Goal: Task Accomplishment & Management: Complete application form

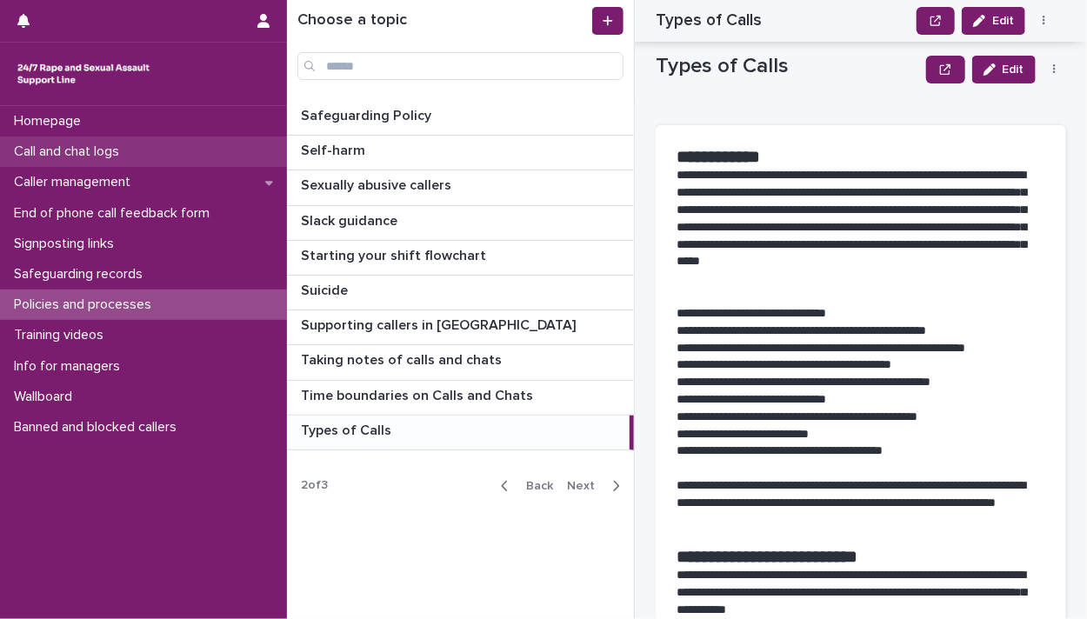
drag, startPoint x: 0, startPoint y: 0, endPoint x: 38, endPoint y: 155, distance: 159.5
click at [38, 155] on p "Call and chat logs" at bounding box center [70, 152] width 126 height 17
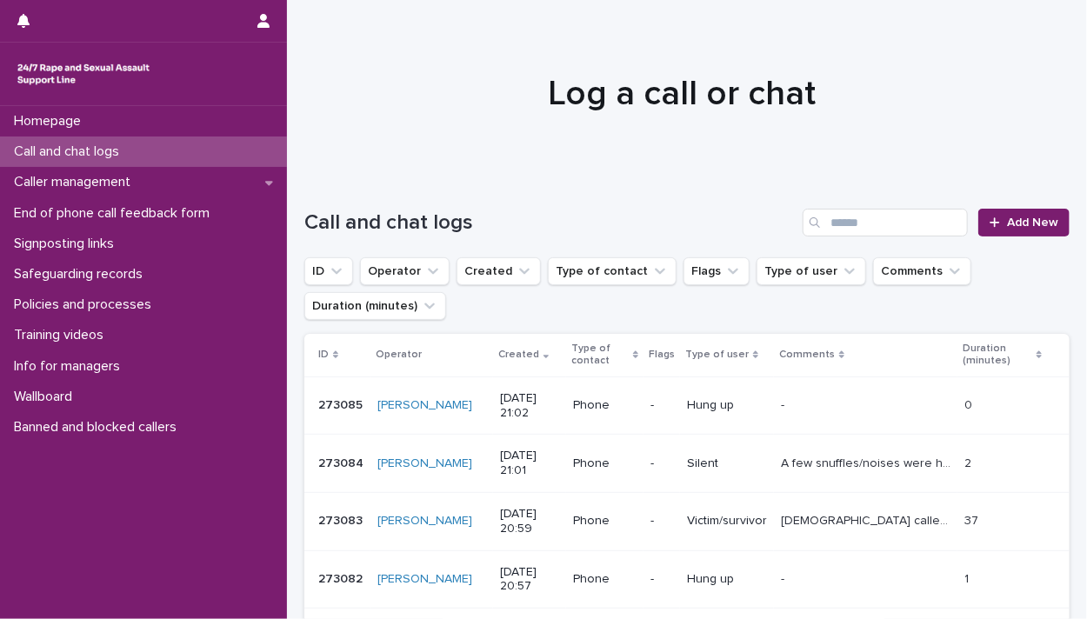
click at [837, 463] on p "A few snuffles/noises were heard then a poor line/buzzing sound before caller h…" at bounding box center [867, 462] width 173 height 18
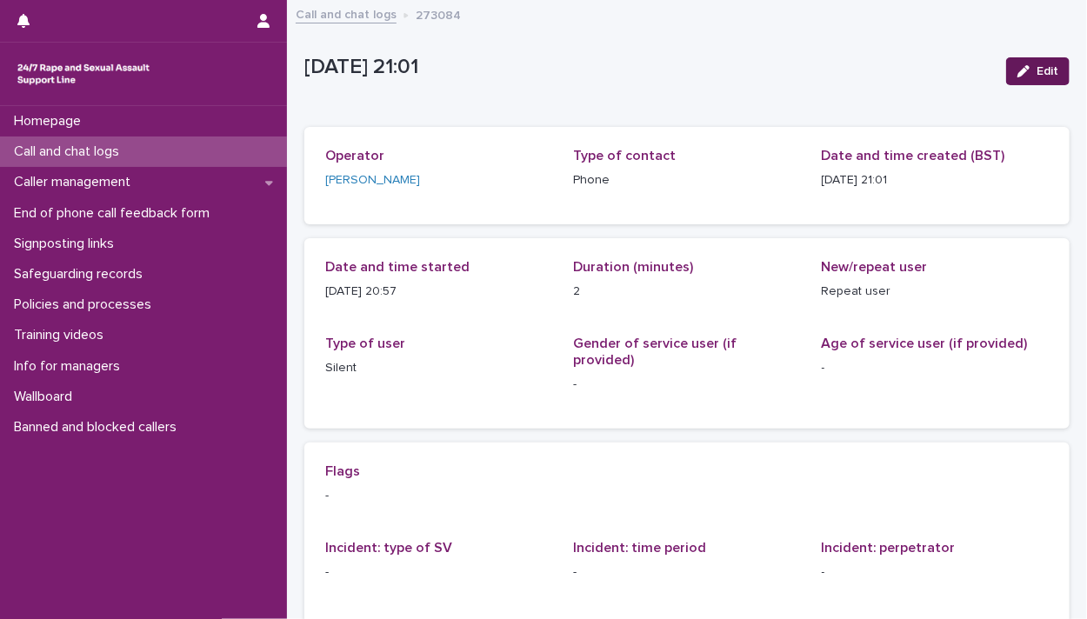
click at [1037, 74] on span "Edit" at bounding box center [1048, 71] width 22 height 12
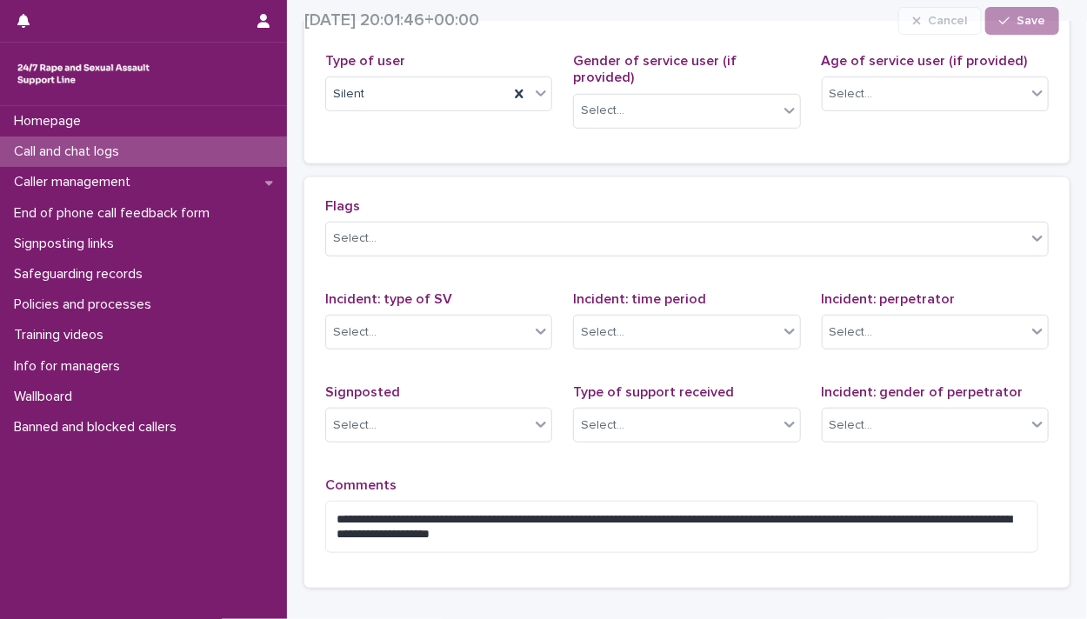
scroll to position [348, 0]
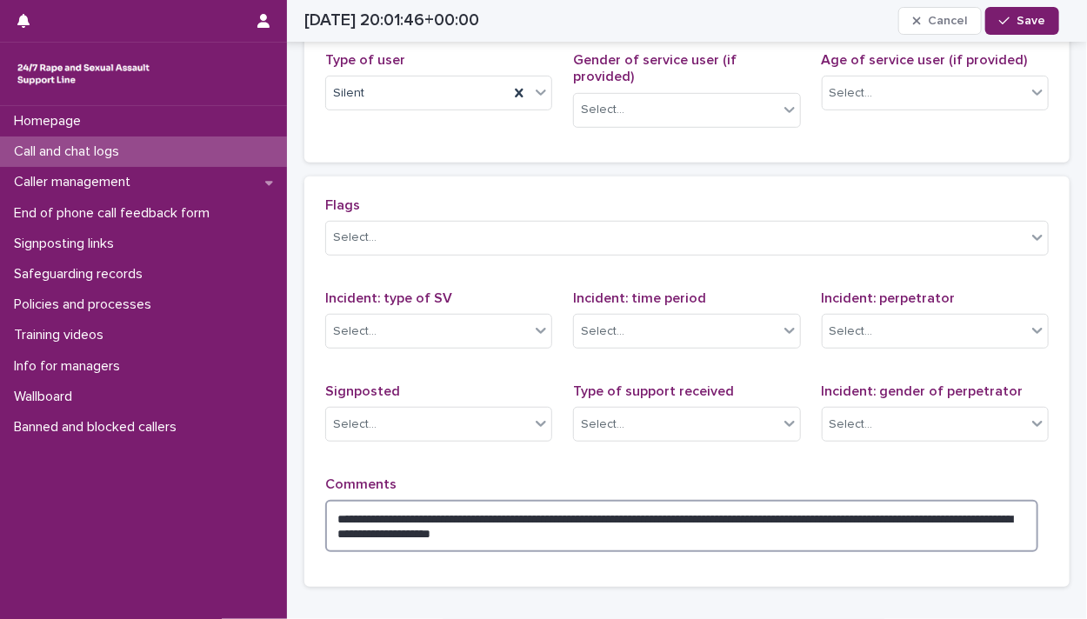
drag, startPoint x: 806, startPoint y: 498, endPoint x: 813, endPoint y: 517, distance: 19.5
click at [813, 517] on textarea "**********" at bounding box center [681, 526] width 713 height 52
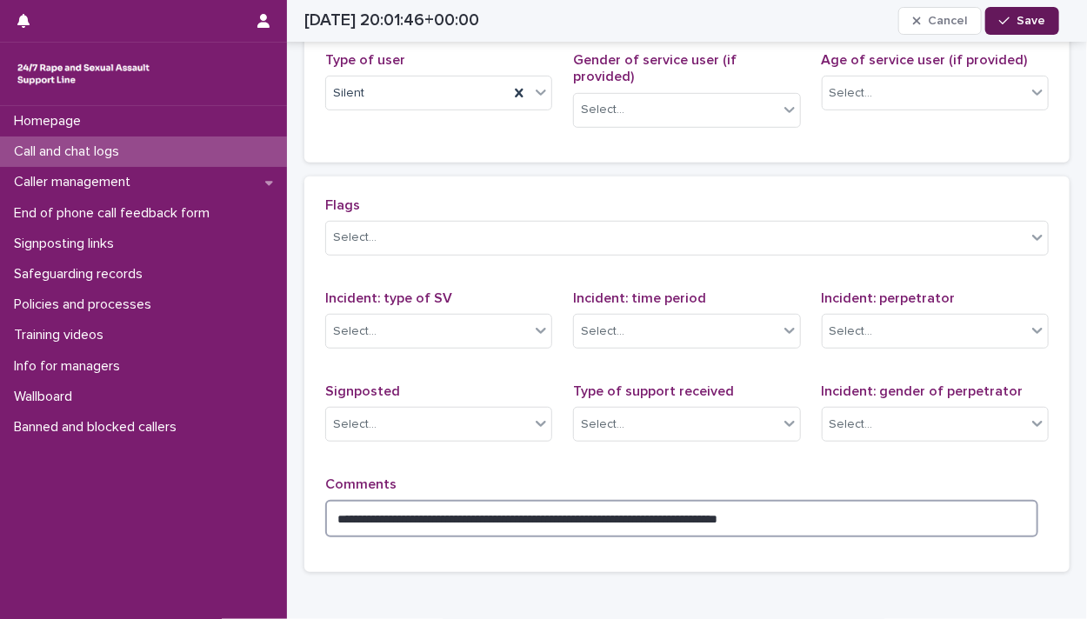
type textarea "**********"
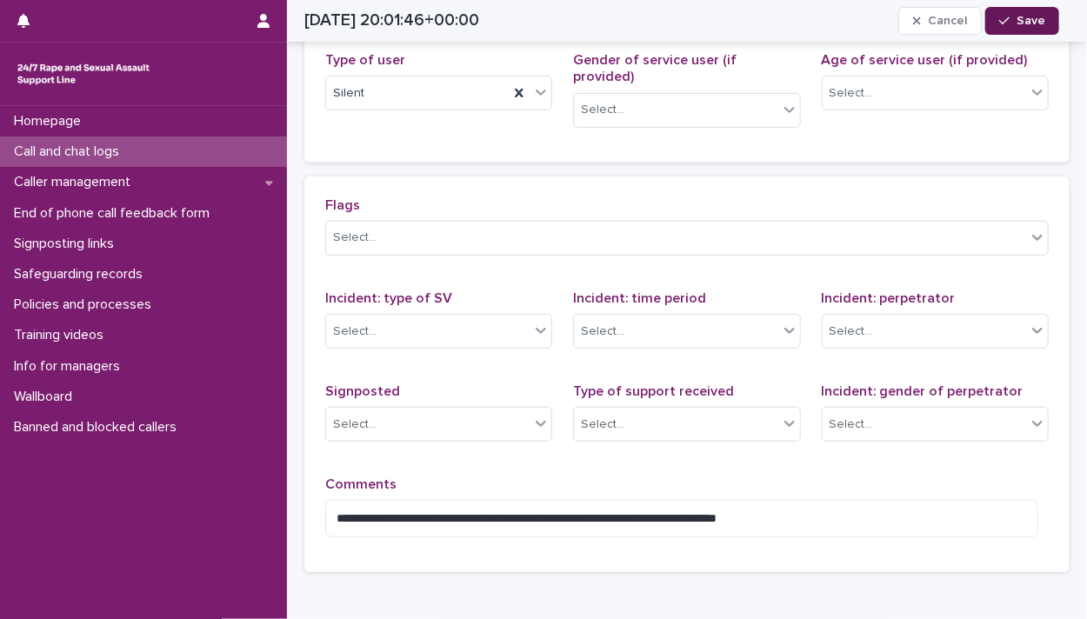
click at [1026, 15] on span "Save" at bounding box center [1031, 21] width 29 height 12
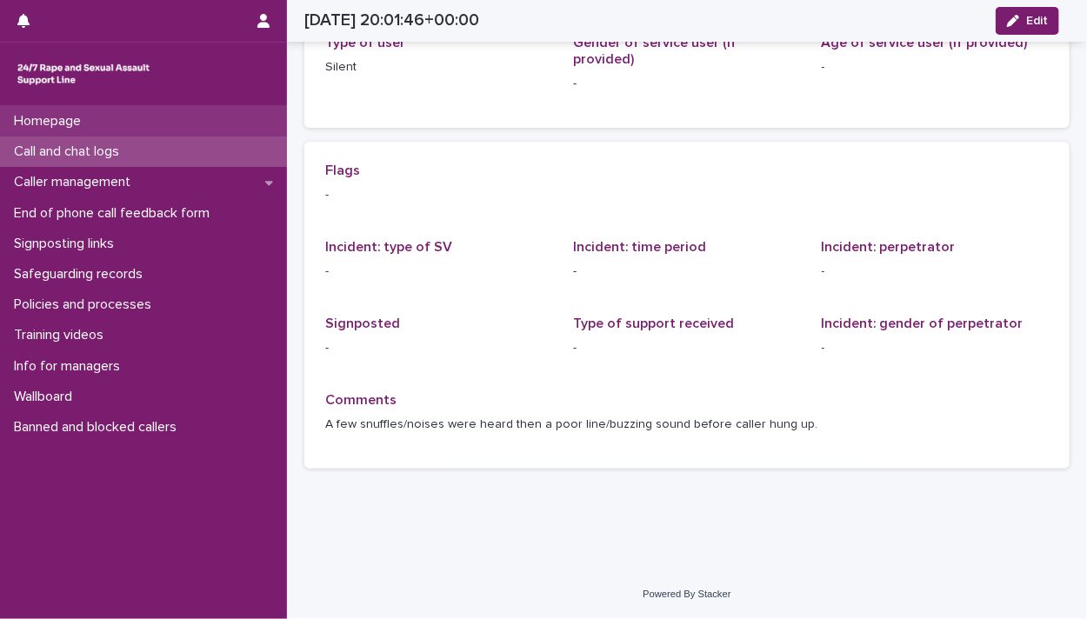
scroll to position [274, 0]
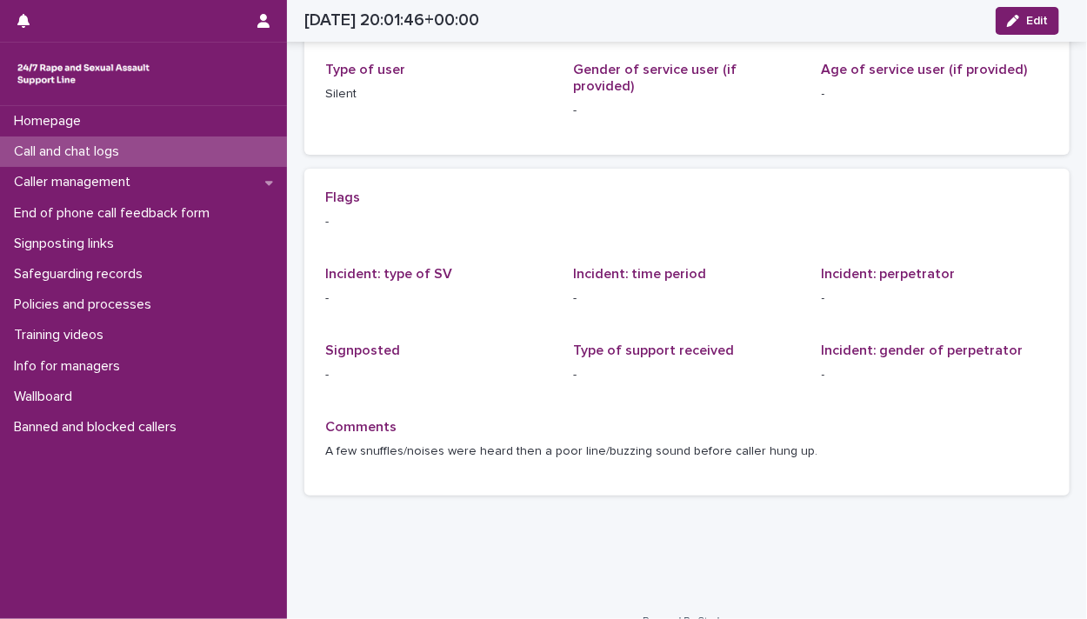
click at [146, 147] on div "Call and chat logs" at bounding box center [143, 152] width 287 height 30
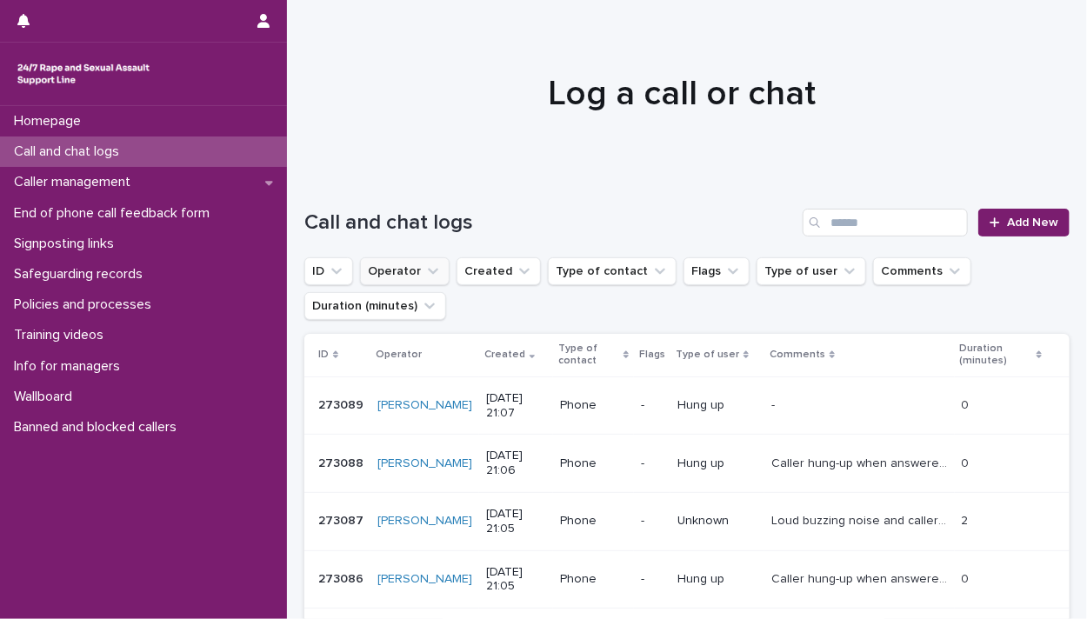
click at [381, 270] on button "Operator" at bounding box center [405, 271] width 90 height 28
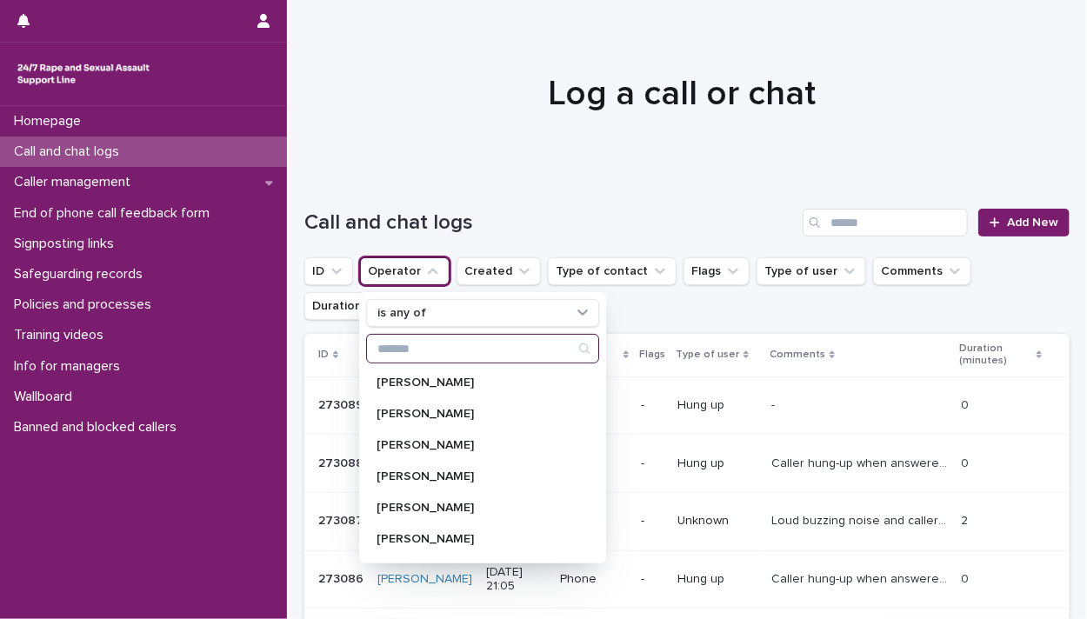
click at [404, 344] on input "Search" at bounding box center [482, 349] width 231 height 28
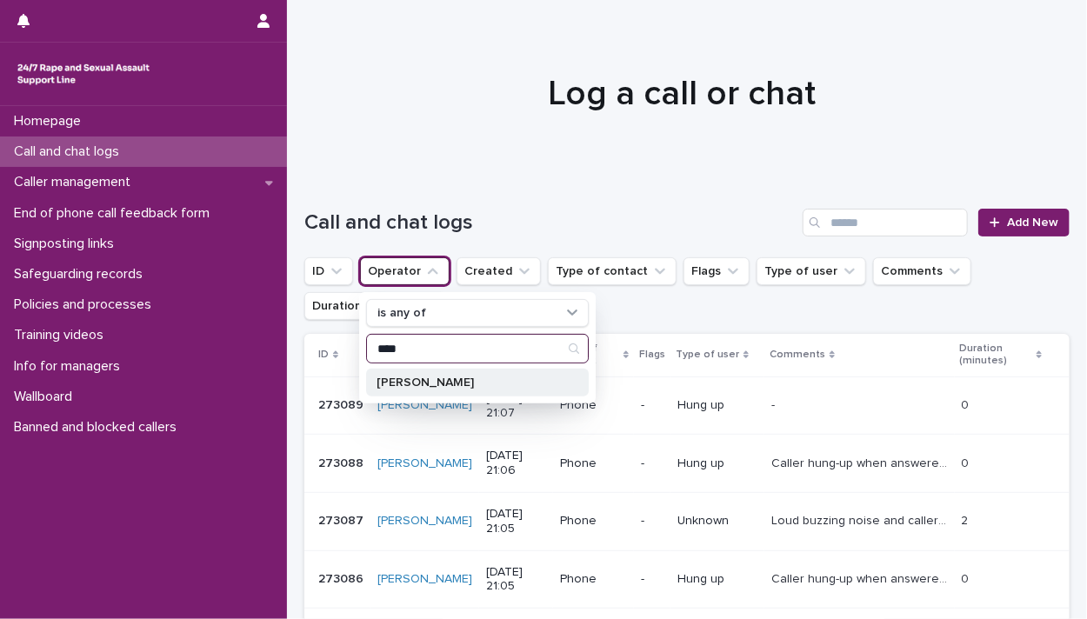
type input "****"
click at [405, 381] on p "[PERSON_NAME]" at bounding box center [469, 383] width 184 height 12
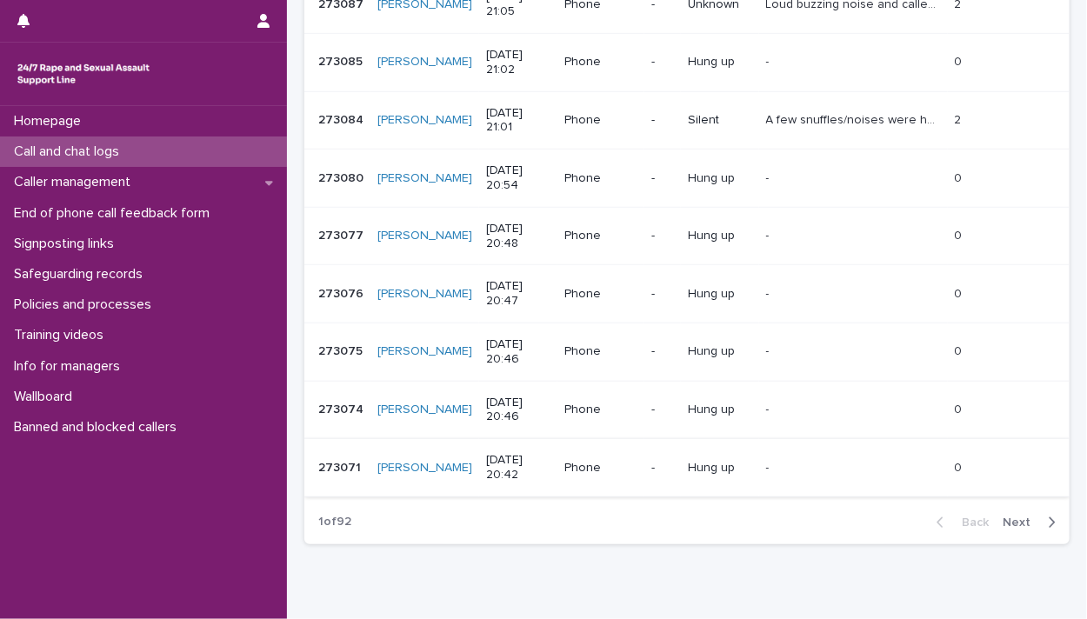
scroll to position [532, 0]
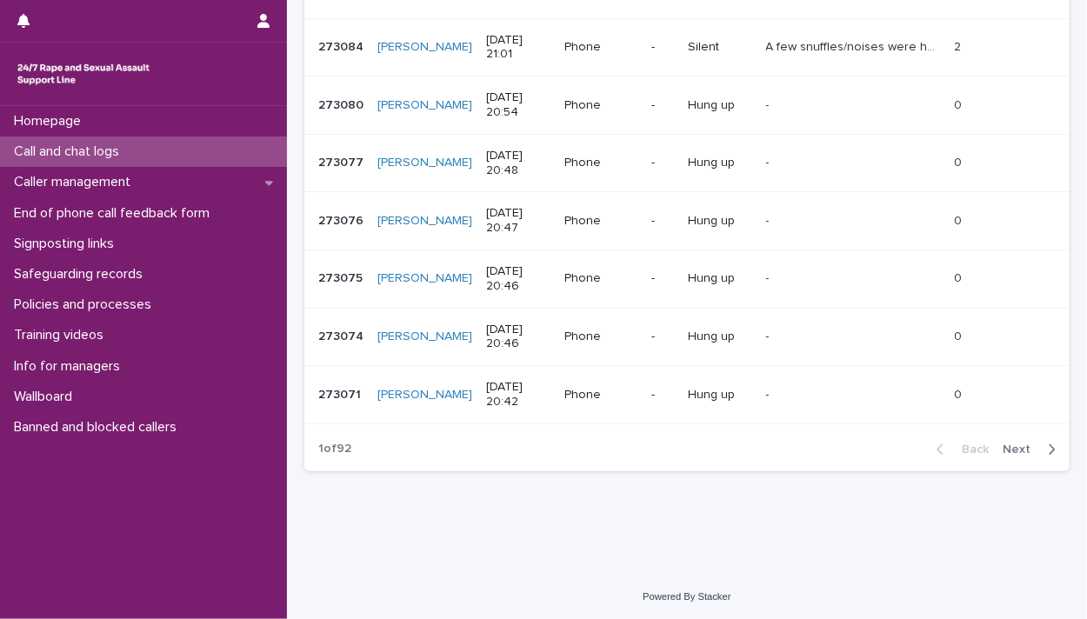
click at [1003, 444] on span "Next" at bounding box center [1022, 450] width 38 height 12
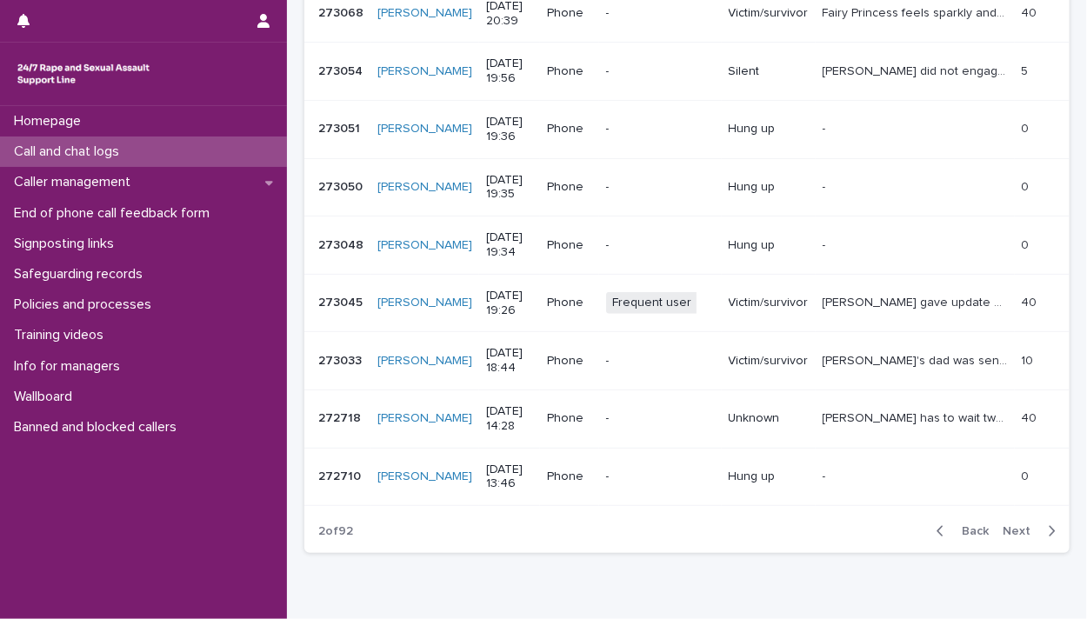
scroll to position [393, 0]
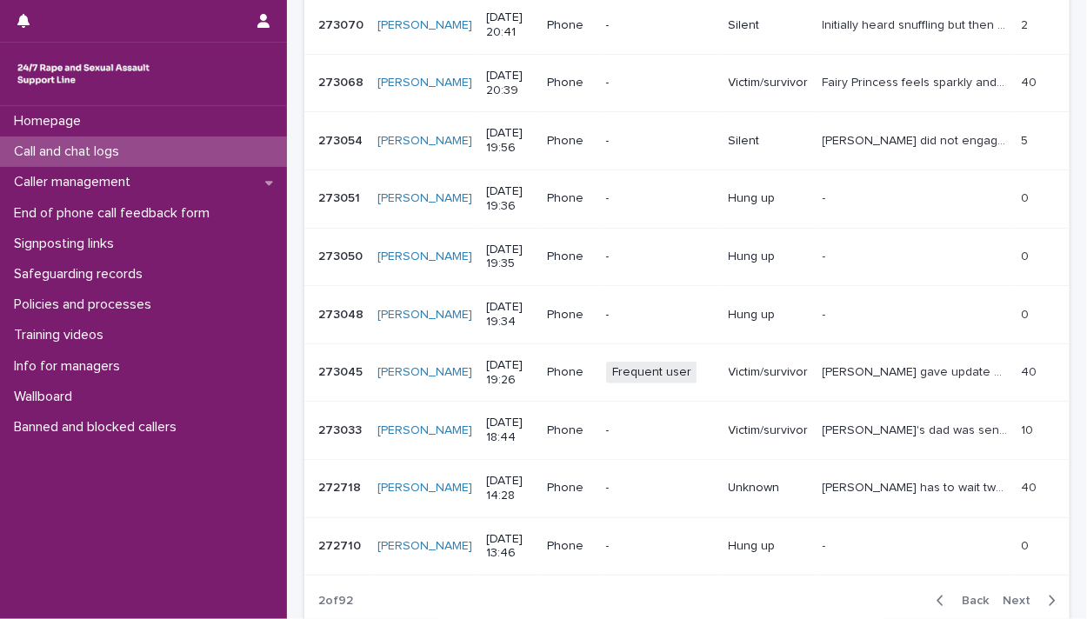
click at [90, 150] on p "Call and chat logs" at bounding box center [70, 152] width 126 height 17
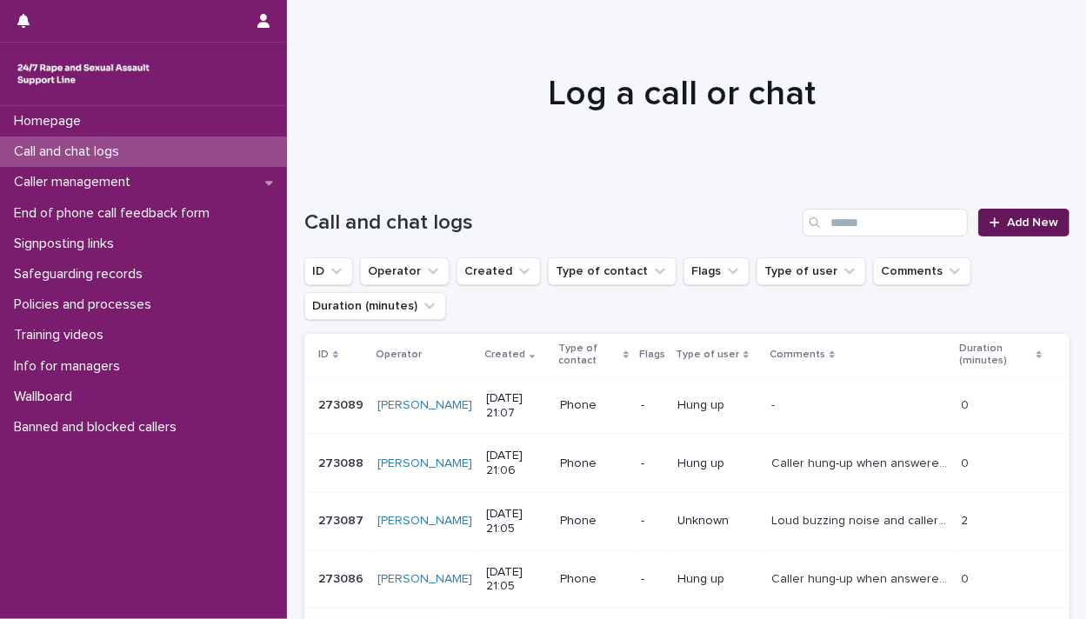
click at [1026, 228] on span "Add New" at bounding box center [1032, 223] width 51 height 12
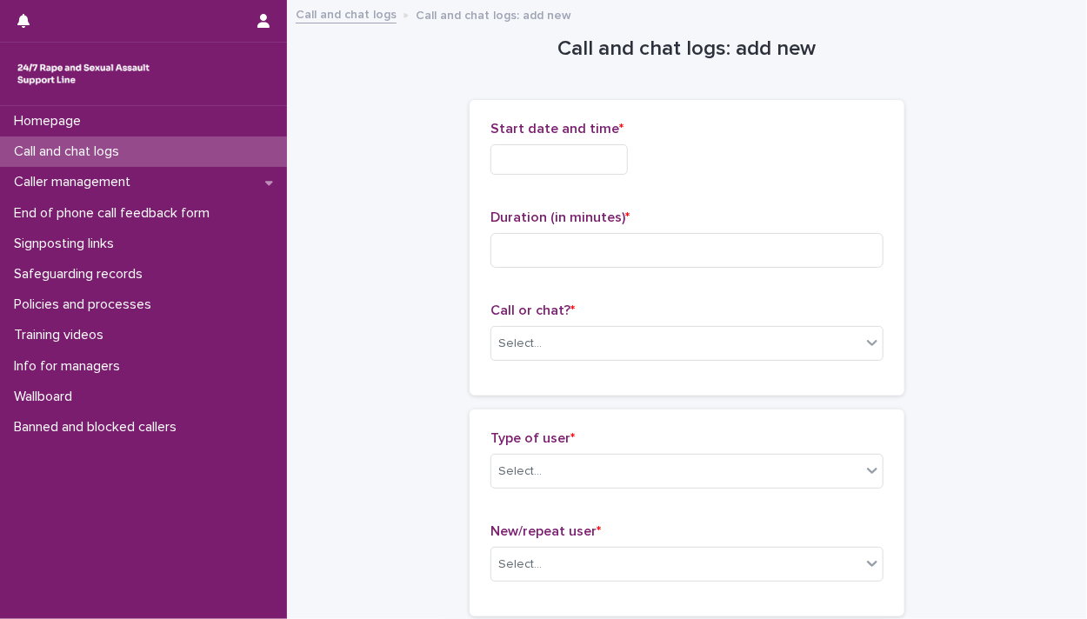
click at [511, 162] on input "text" at bounding box center [559, 159] width 137 height 30
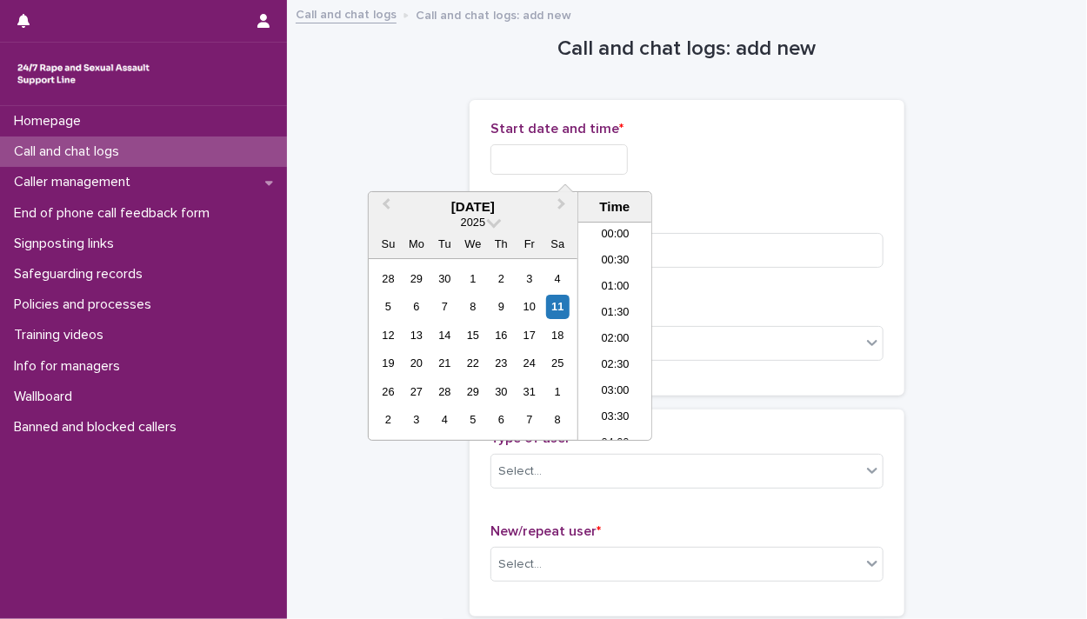
scroll to position [1000, 0]
drag, startPoint x: 598, startPoint y: 331, endPoint x: 600, endPoint y: 262, distance: 68.7
click at [598, 330] on li "21:00" at bounding box center [615, 331] width 74 height 26
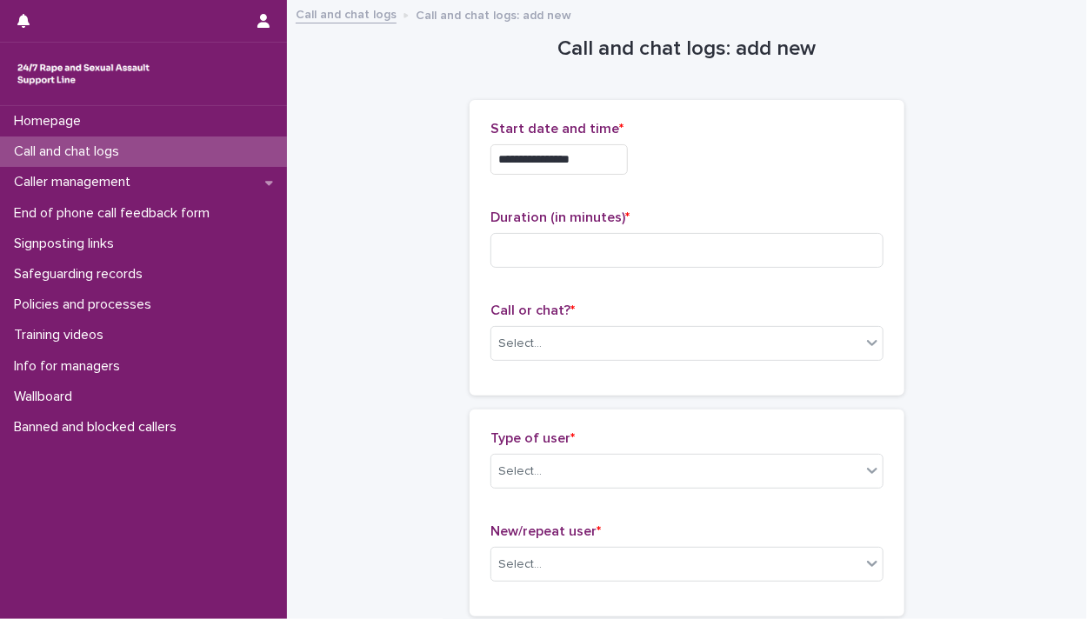
click at [588, 152] on input "**********" at bounding box center [559, 159] width 137 height 30
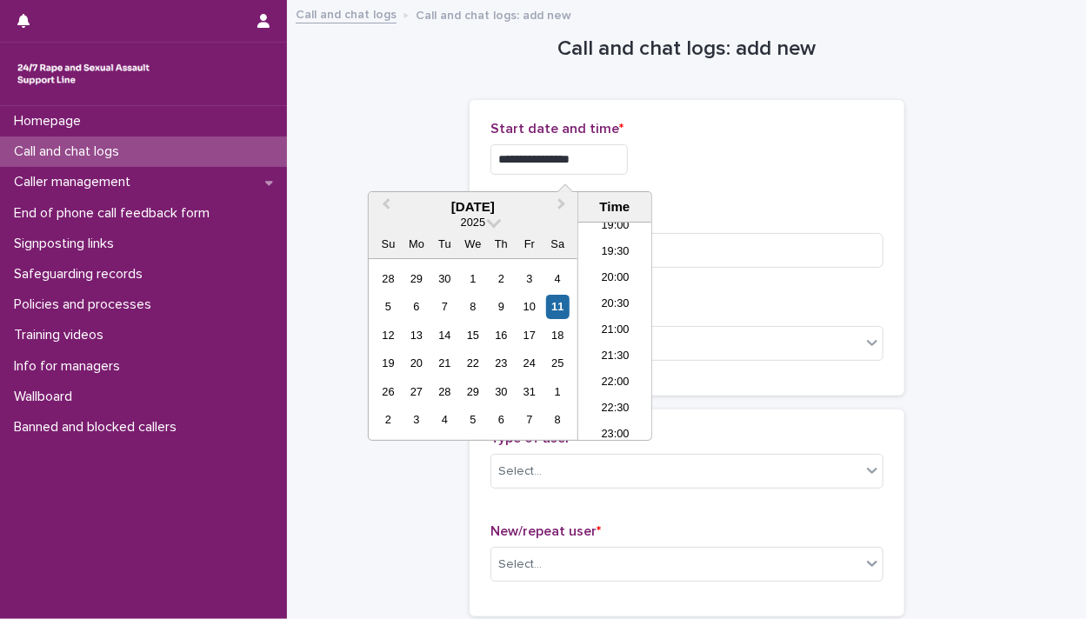
type input "**********"
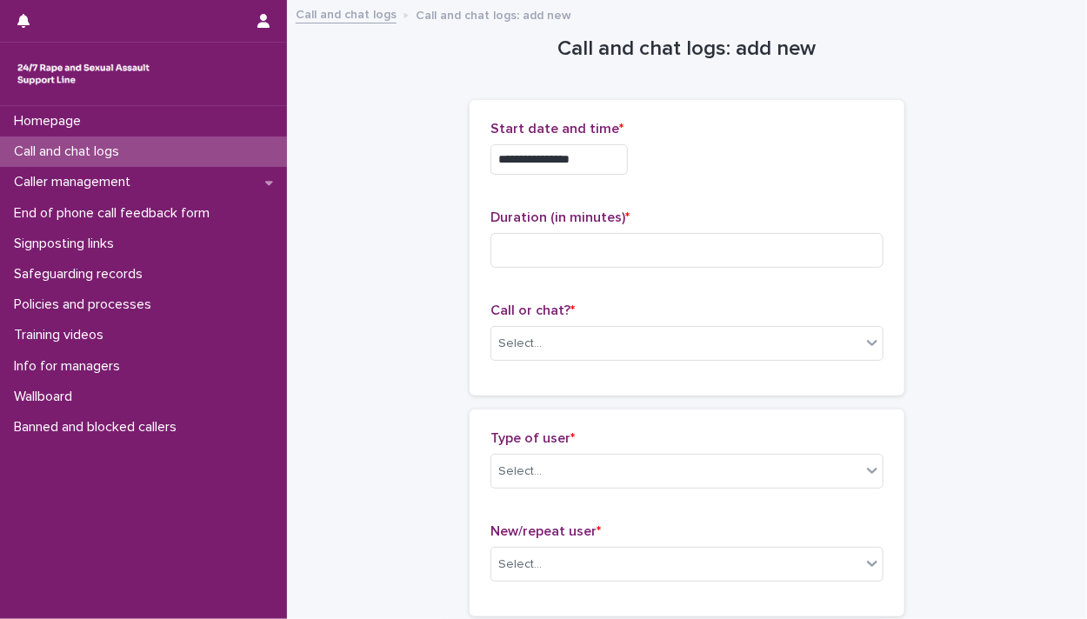
click at [667, 183] on div "**********" at bounding box center [687, 155] width 393 height 68
click at [523, 254] on input at bounding box center [687, 250] width 393 height 35
type input "*"
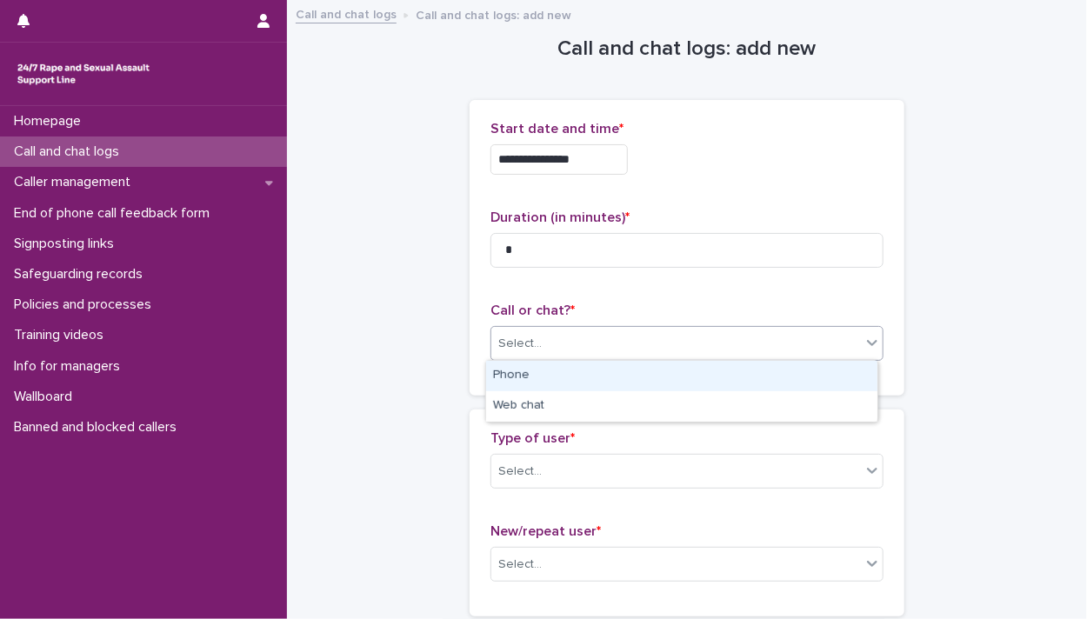
click at [531, 343] on div "Select..." at bounding box center [519, 344] width 43 height 18
click at [538, 374] on div "Phone" at bounding box center [681, 376] width 391 height 30
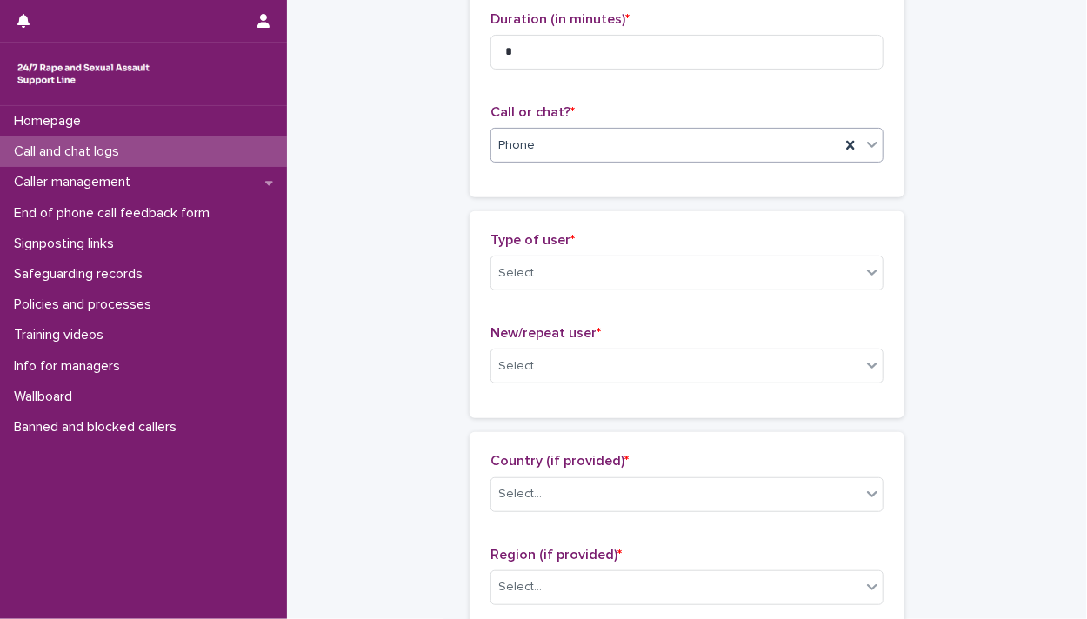
scroll to position [278, 0]
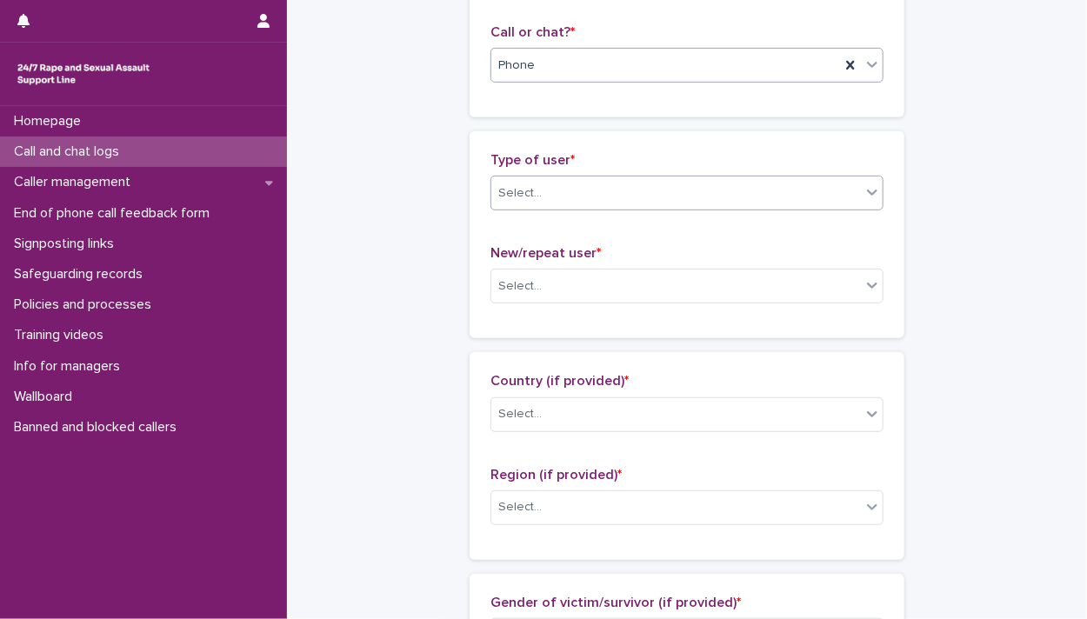
click at [535, 196] on div "Select..." at bounding box center [676, 193] width 370 height 29
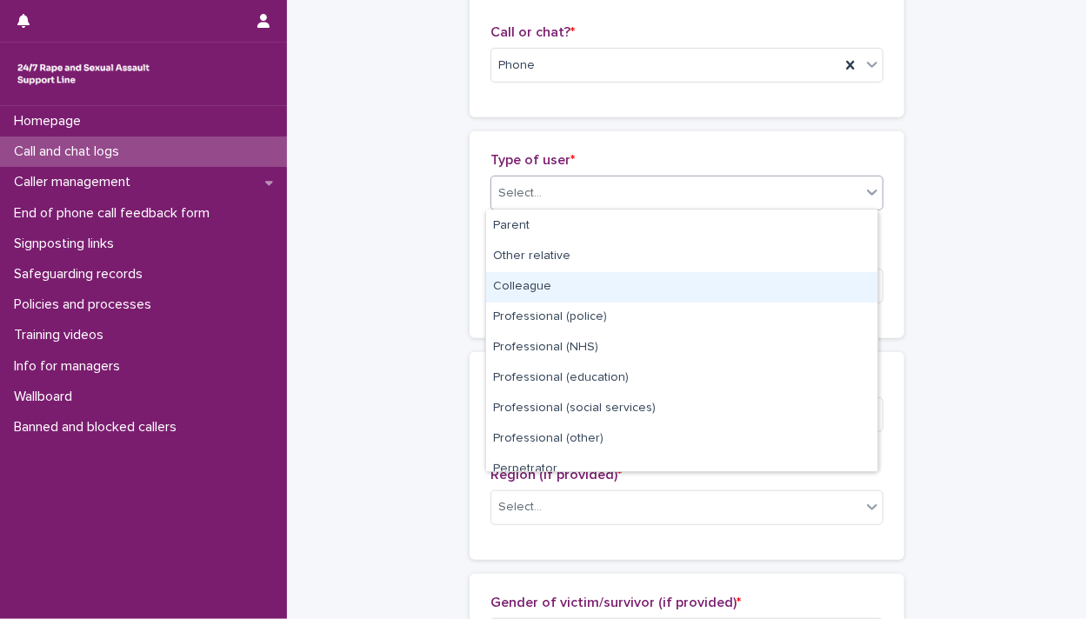
scroll to position [195, 0]
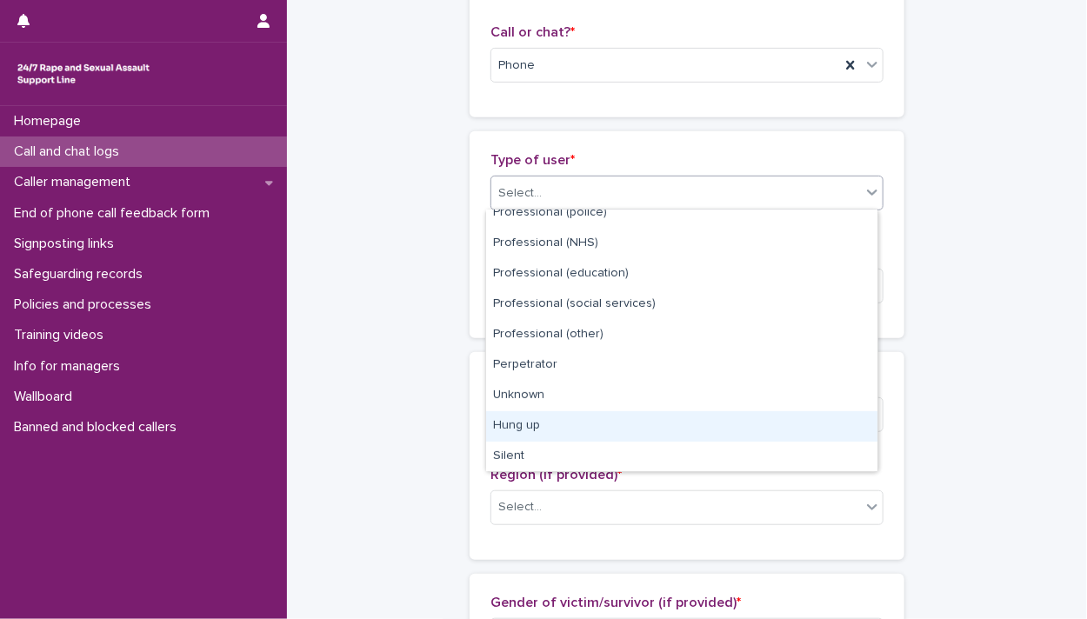
click at [574, 424] on div "Hung up" at bounding box center [681, 426] width 391 height 30
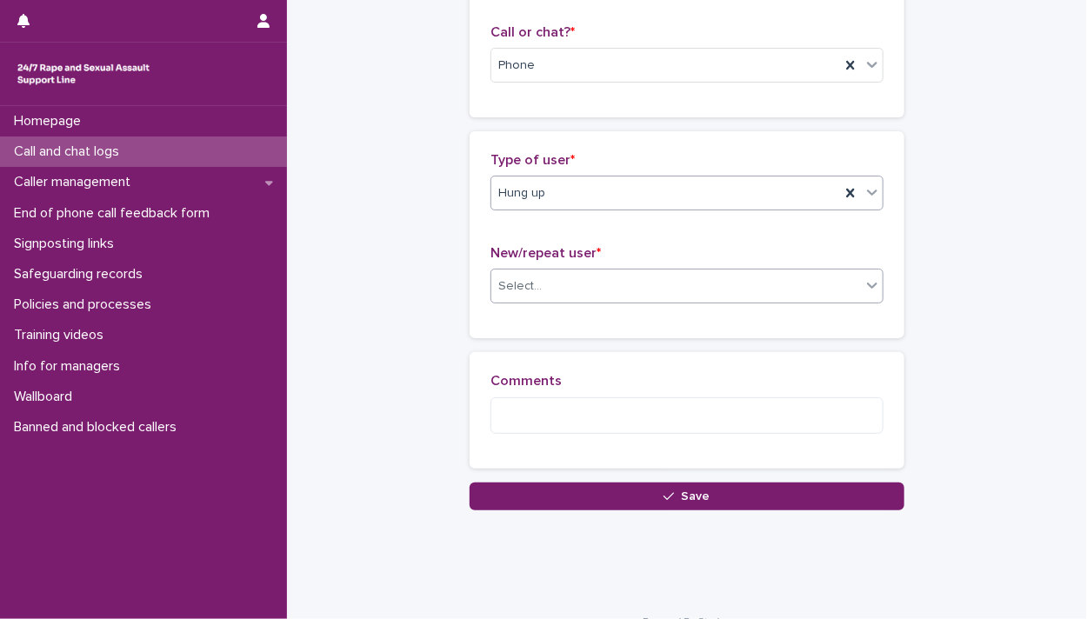
drag, startPoint x: 516, startPoint y: 285, endPoint x: 520, endPoint y: 299, distance: 14.6
click at [516, 286] on div "Select..." at bounding box center [519, 286] width 43 height 18
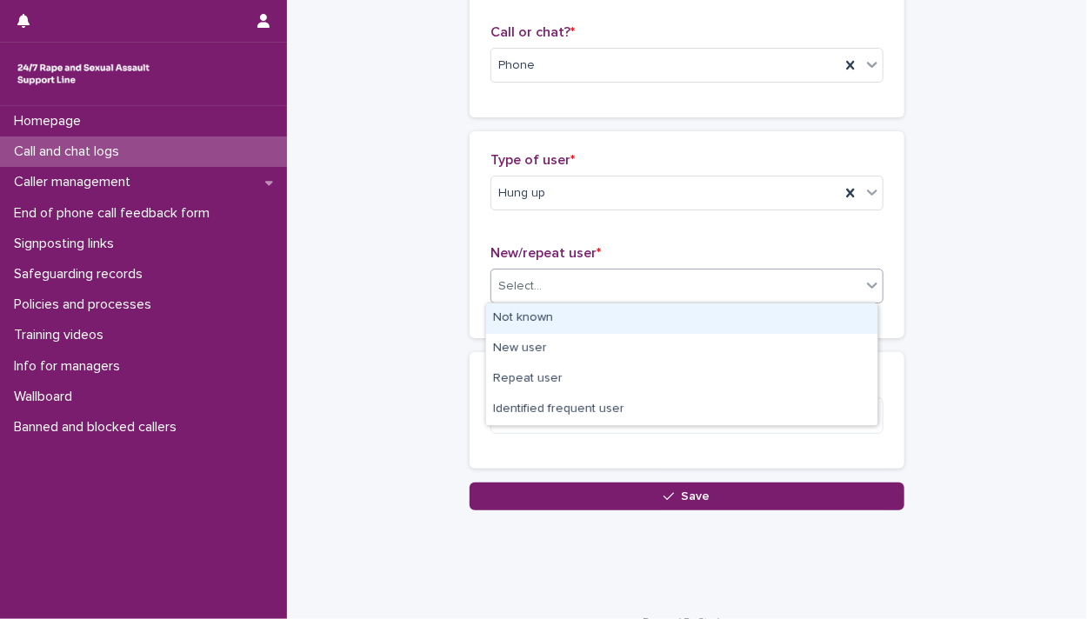
drag, startPoint x: 524, startPoint y: 317, endPoint x: 533, endPoint y: 362, distance: 46.2
click at [524, 317] on div "Not known" at bounding box center [681, 319] width 391 height 30
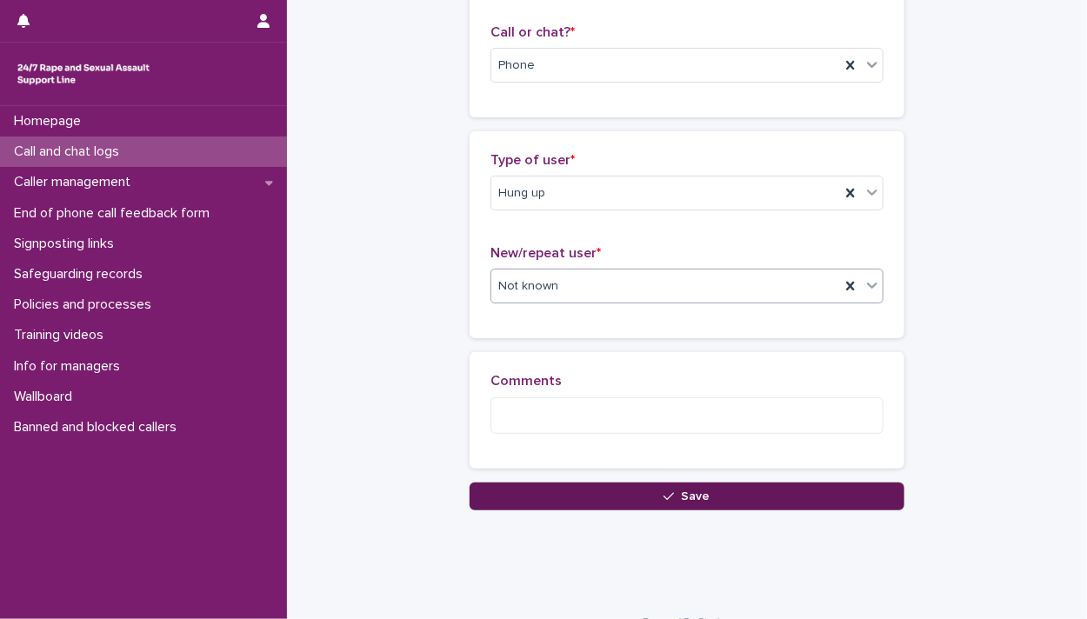
click at [630, 494] on button "Save" at bounding box center [687, 497] width 435 height 28
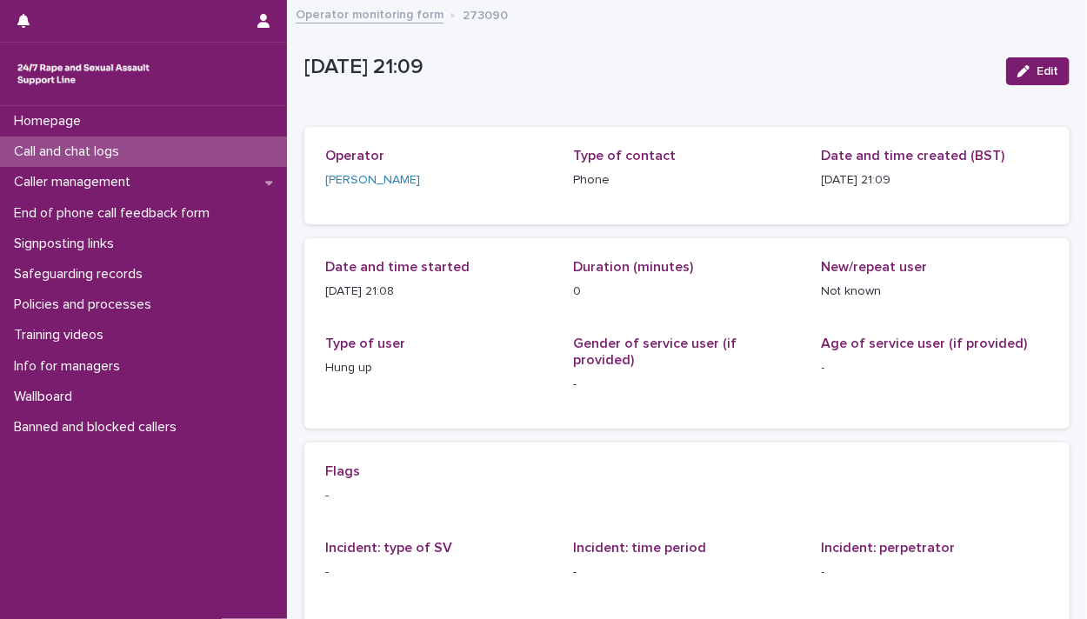
click at [75, 150] on p "Call and chat logs" at bounding box center [70, 152] width 126 height 17
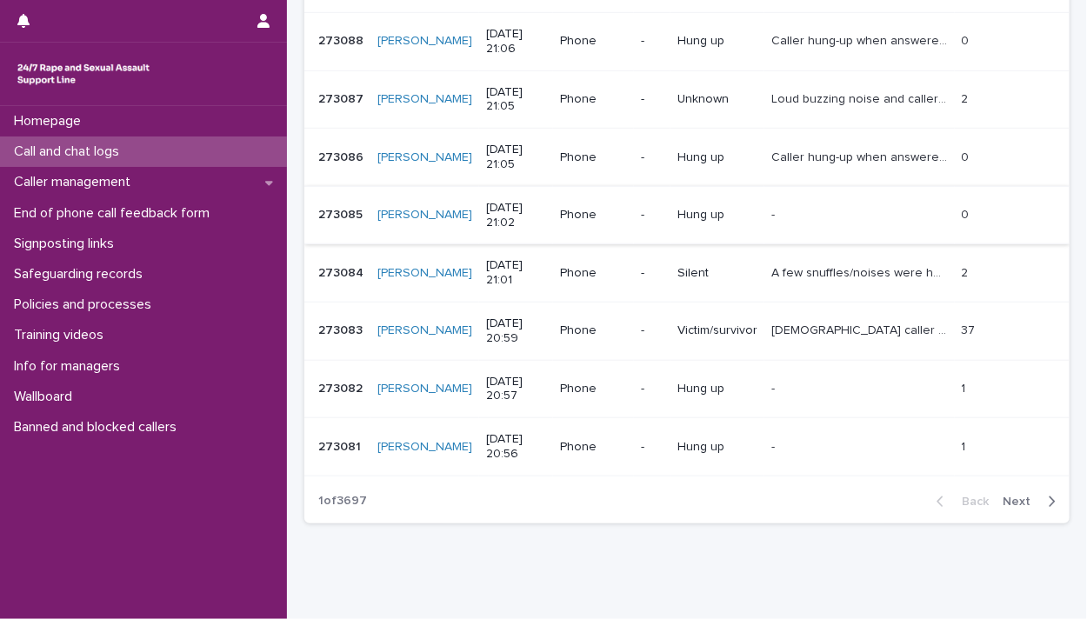
scroll to position [487, 0]
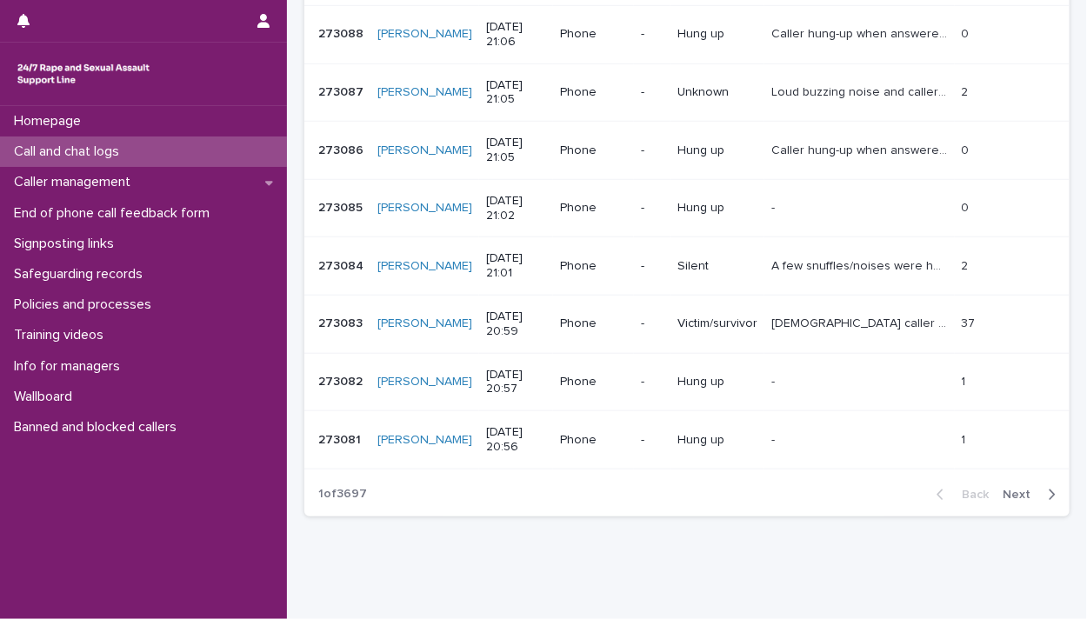
click at [1016, 489] on span "Next" at bounding box center [1022, 495] width 38 height 12
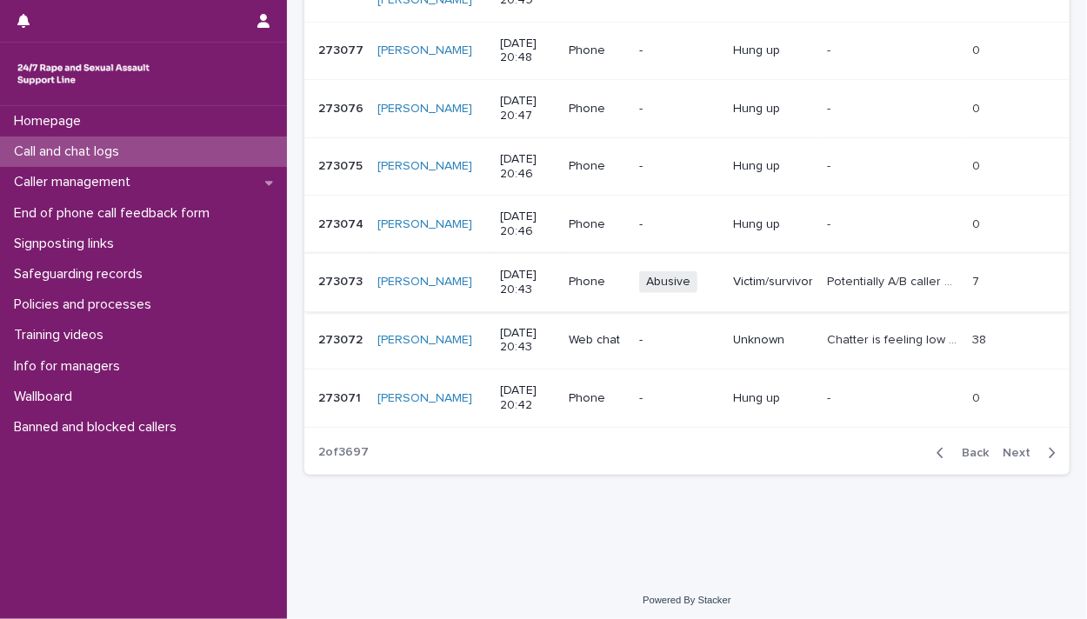
scroll to position [532, 0]
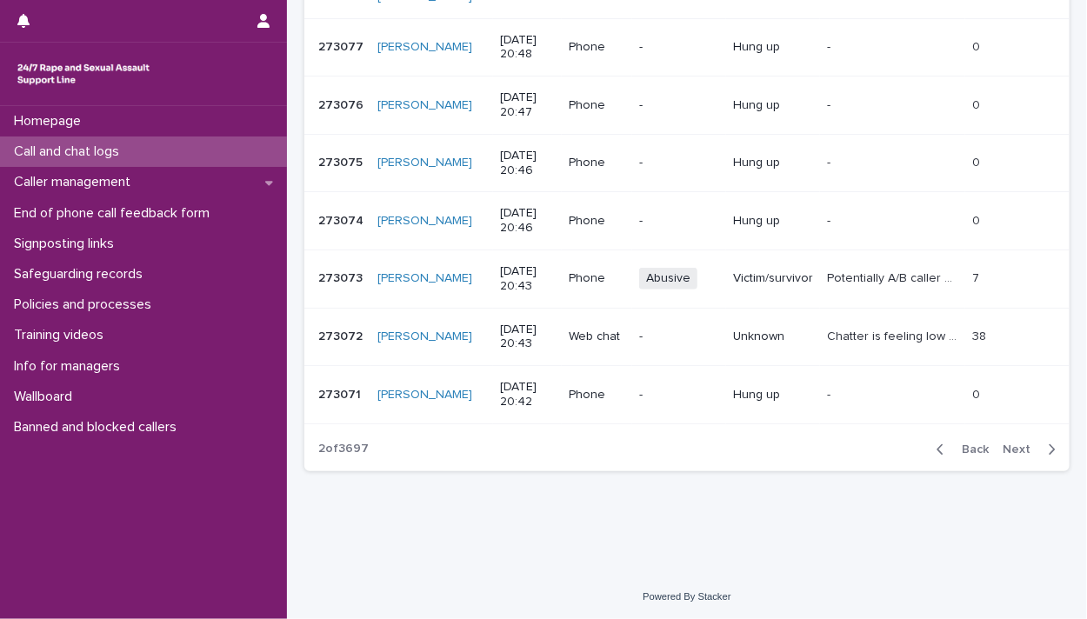
click at [1010, 444] on span "Next" at bounding box center [1022, 450] width 38 height 12
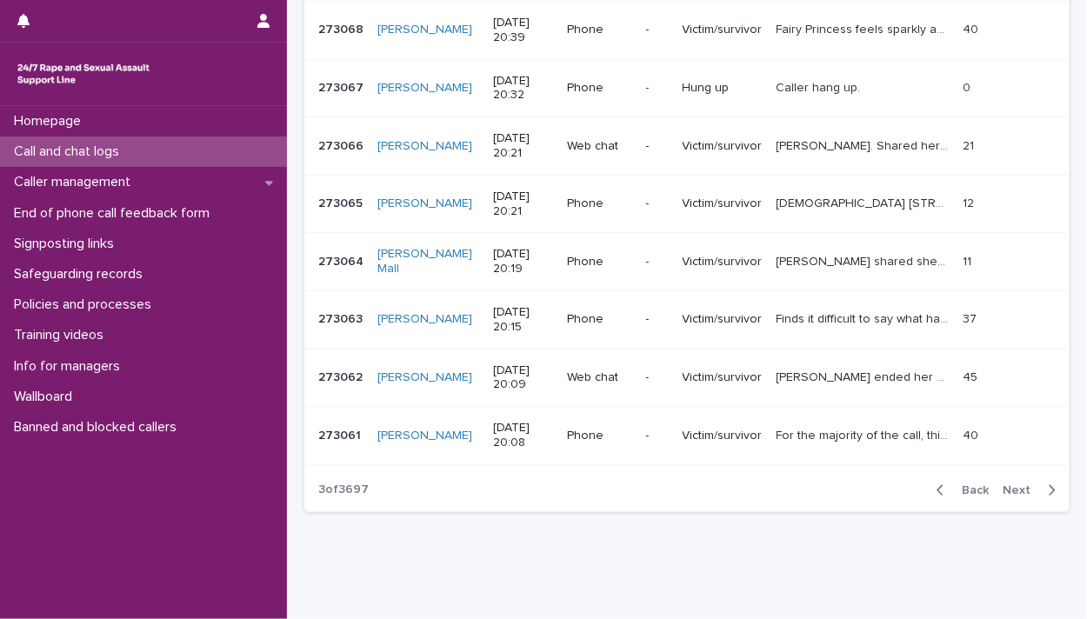
scroll to position [532, 0]
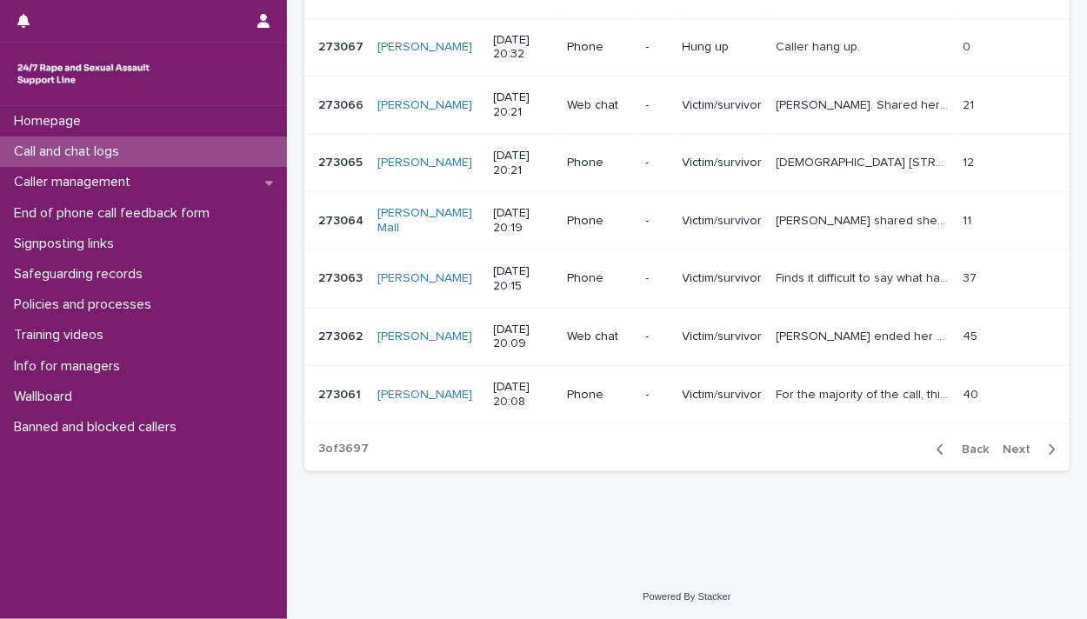
click at [193, 151] on div "Call and chat logs" at bounding box center [143, 152] width 287 height 30
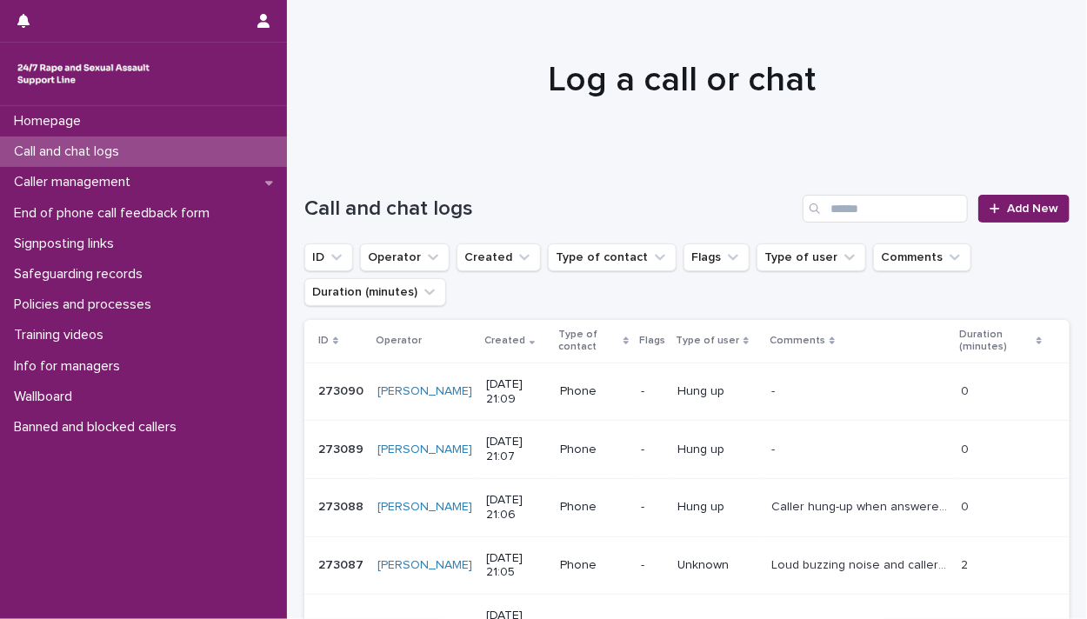
scroll to position [10, 0]
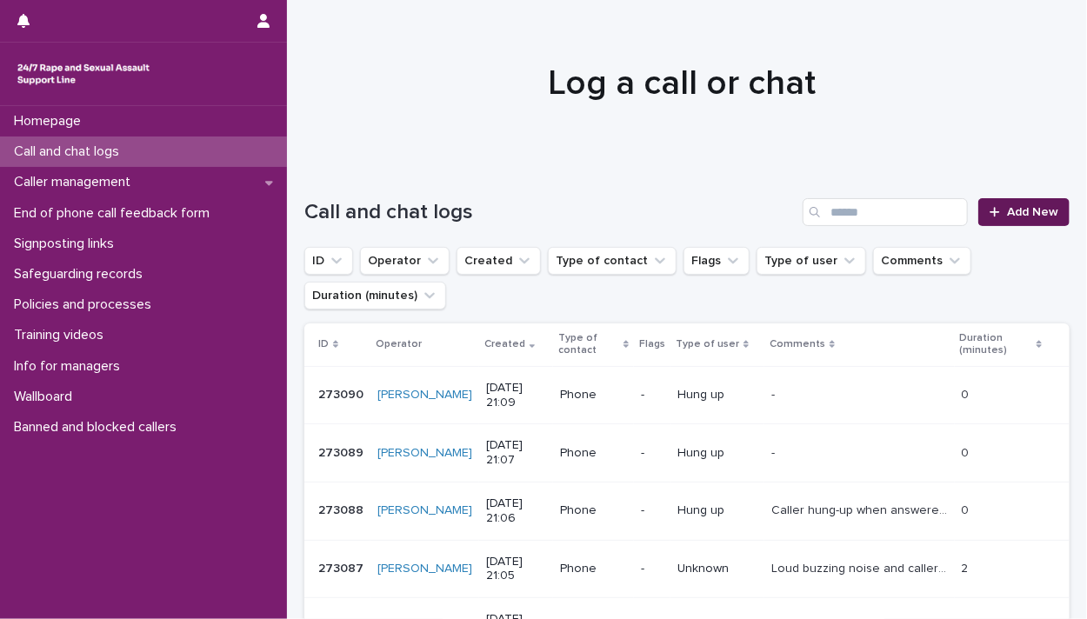
click at [1023, 215] on span "Add New" at bounding box center [1032, 212] width 51 height 12
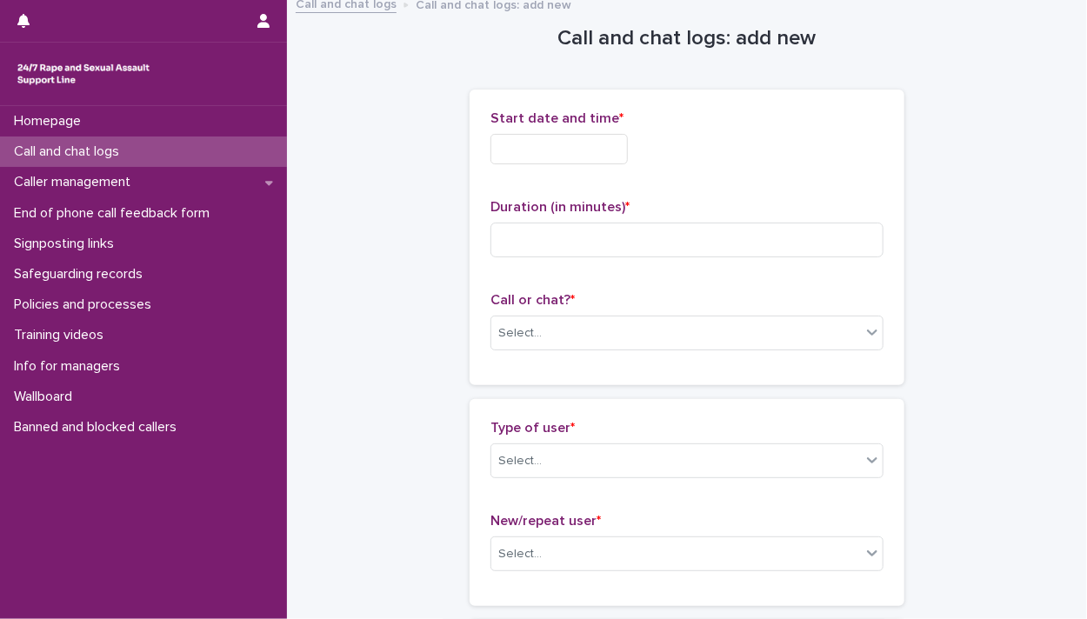
scroll to position [12, 0]
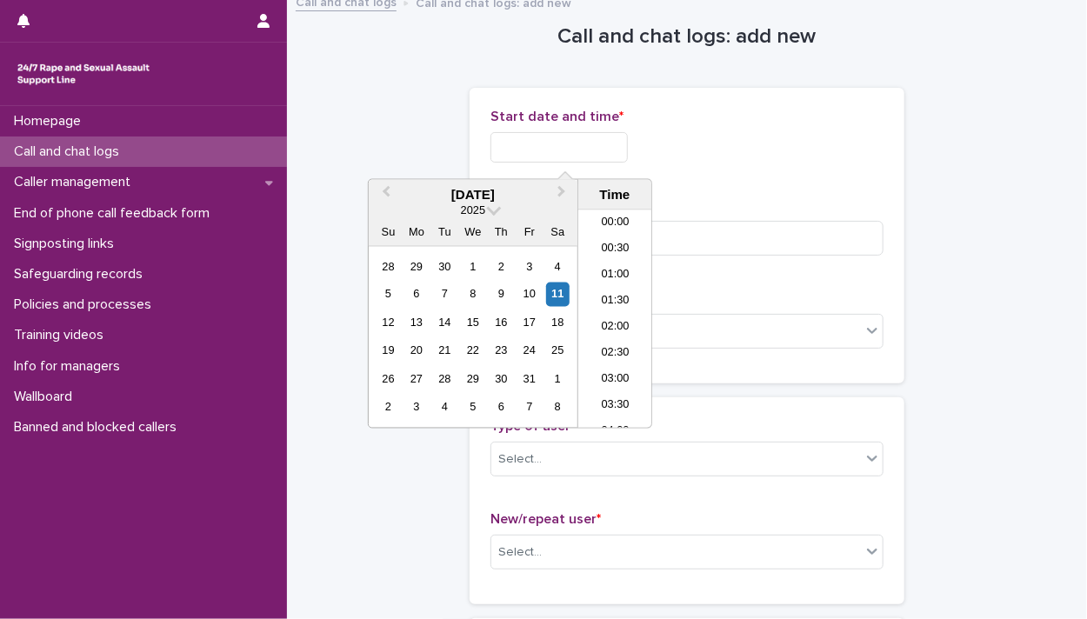
click at [545, 159] on input "text" at bounding box center [559, 147] width 137 height 30
drag, startPoint x: 626, startPoint y: 315, endPoint x: 619, endPoint y: 224, distance: 90.7
click at [624, 311] on li "21:00" at bounding box center [615, 319] width 74 height 26
click at [602, 142] on input "**********" at bounding box center [559, 147] width 137 height 30
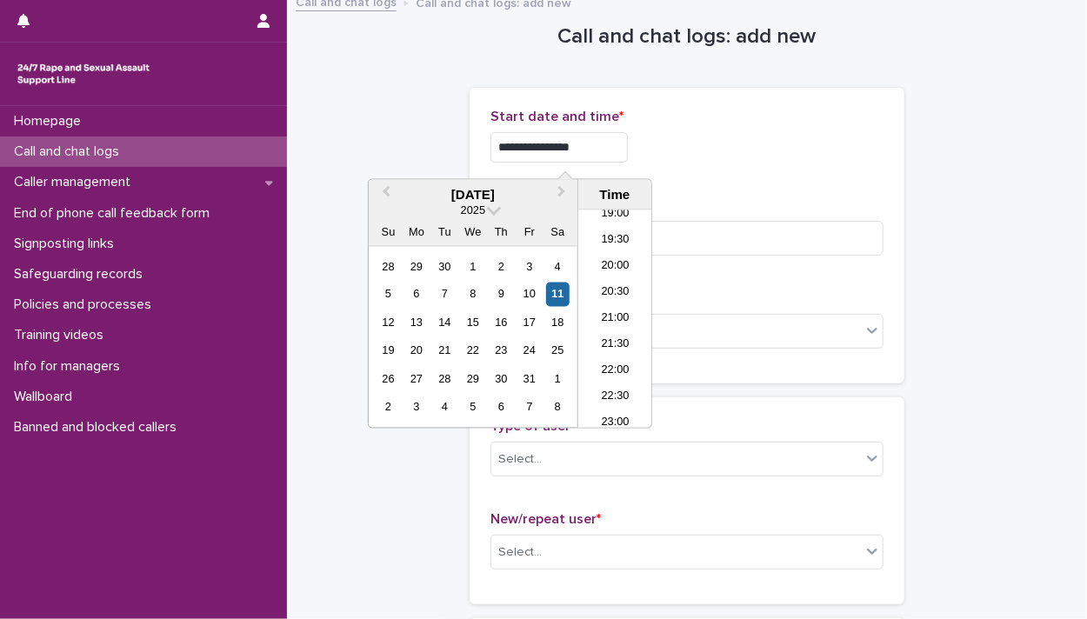
type input "**********"
click at [715, 151] on div "**********" at bounding box center [687, 147] width 393 height 30
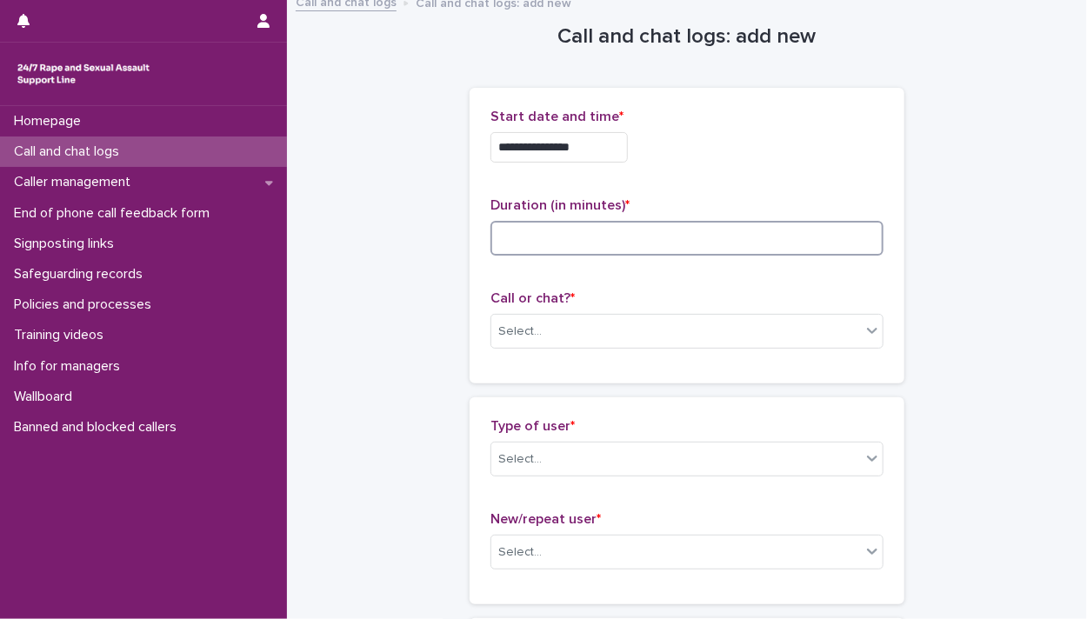
click at [613, 240] on input at bounding box center [687, 238] width 393 height 35
type input "*"
click at [640, 337] on div "Select..." at bounding box center [676, 331] width 370 height 29
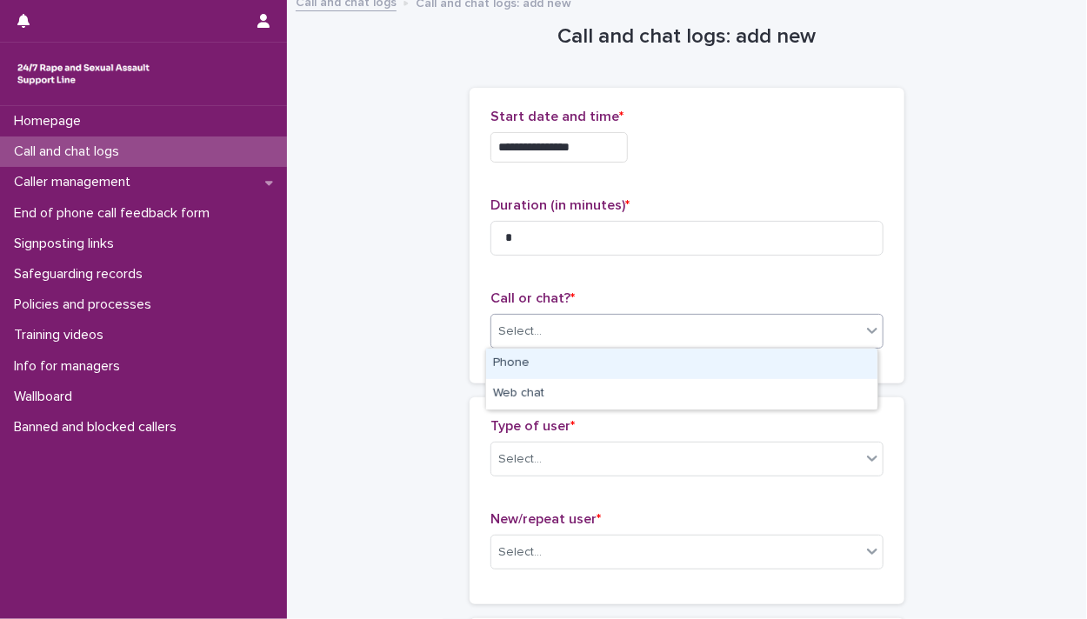
click at [633, 368] on div "Phone" at bounding box center [681, 364] width 391 height 30
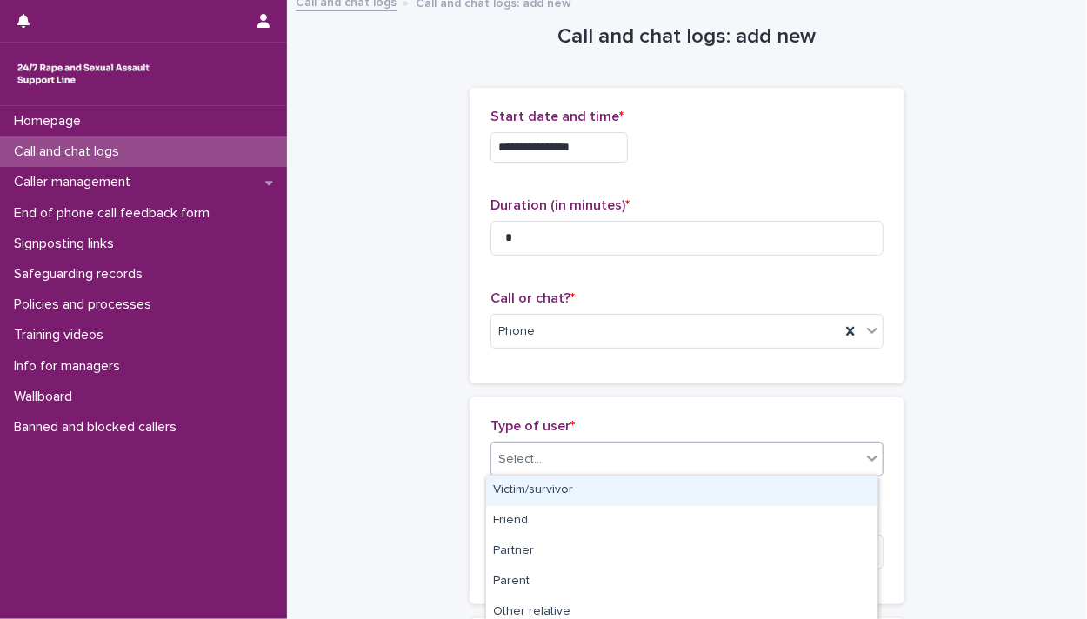
click at [597, 464] on div "Select..." at bounding box center [676, 459] width 370 height 29
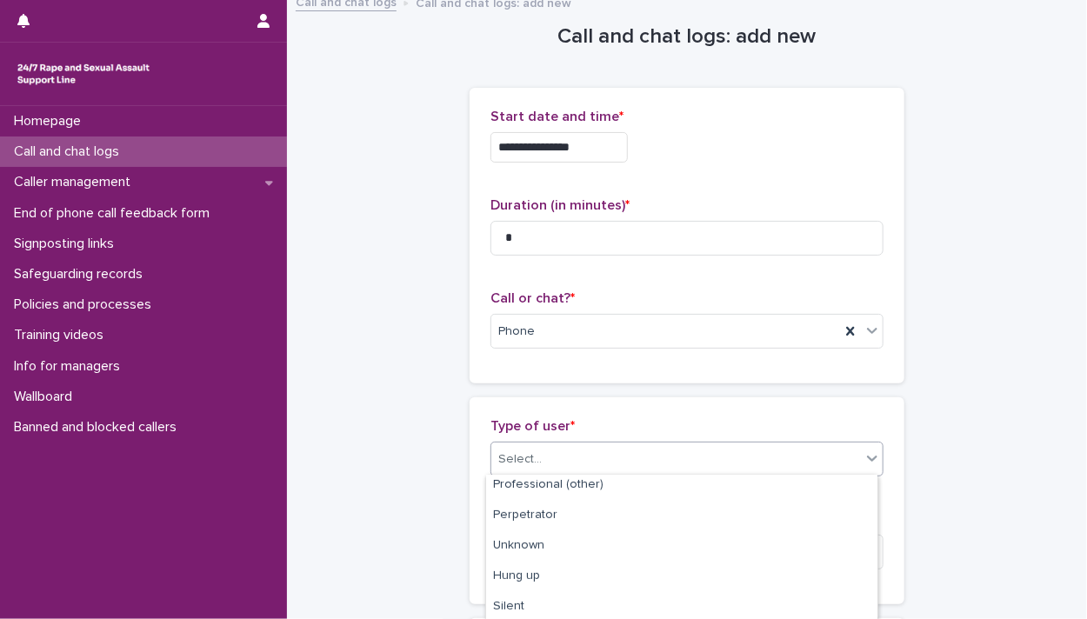
scroll to position [312, 0]
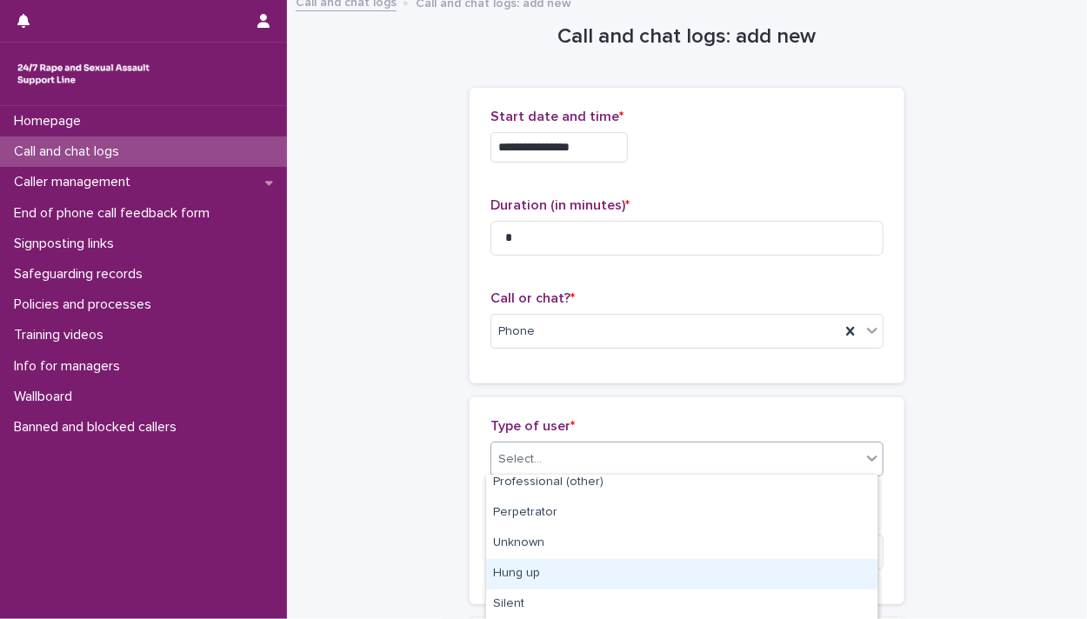
click at [588, 574] on div "Hung up" at bounding box center [681, 574] width 391 height 30
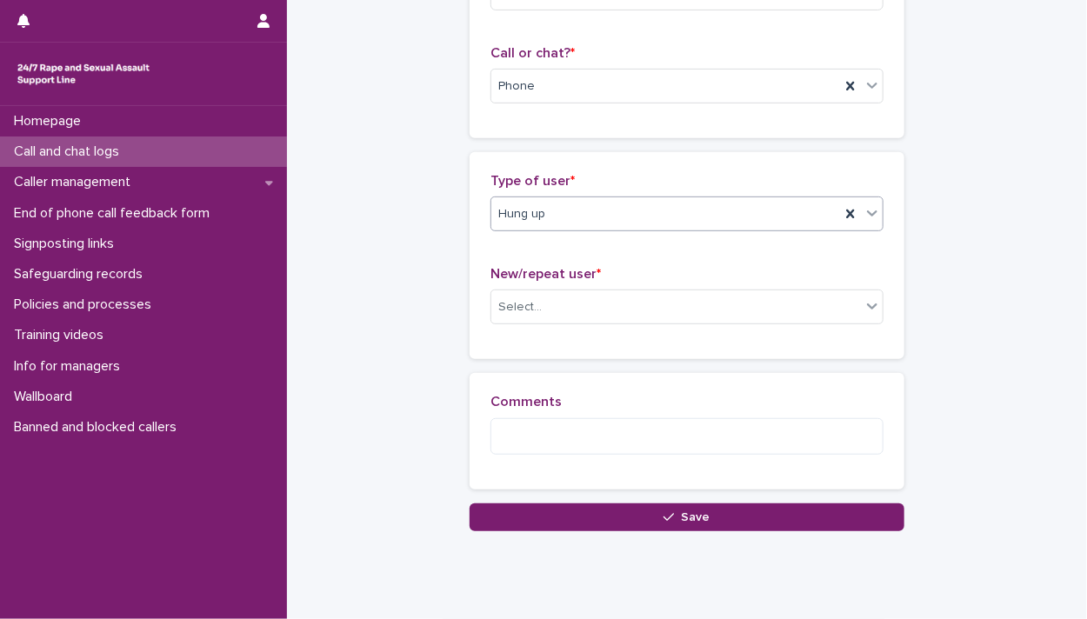
scroll to position [293, 0]
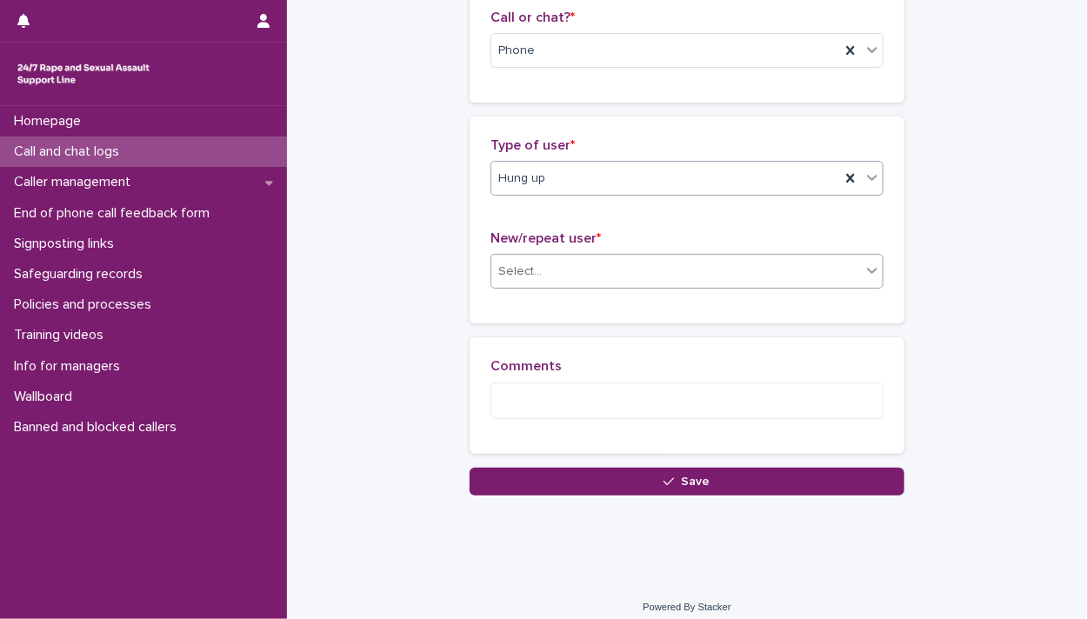
click at [539, 268] on div "Select..." at bounding box center [676, 271] width 370 height 29
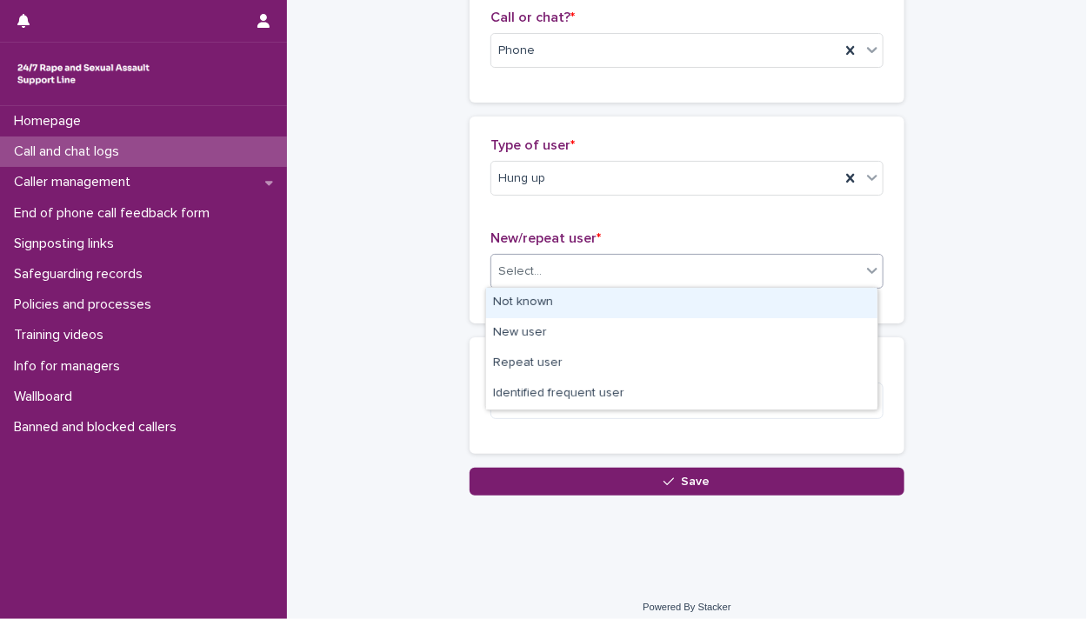
drag, startPoint x: 539, startPoint y: 296, endPoint x: 539, endPoint y: 310, distance: 13.9
click at [539, 302] on div "Not known" at bounding box center [681, 303] width 391 height 30
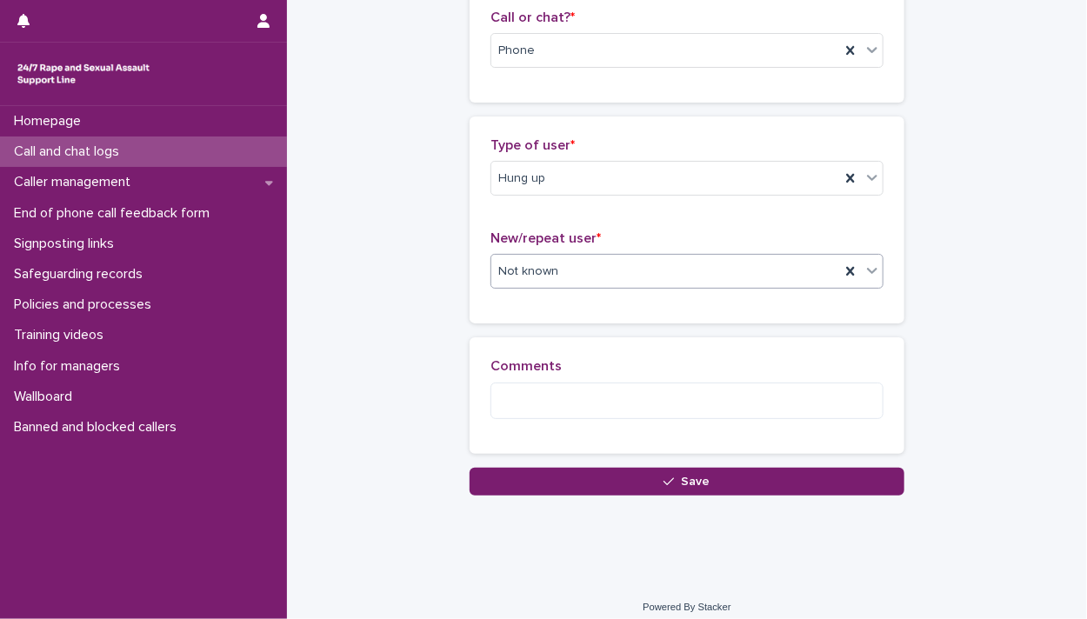
click at [544, 486] on button "Save" at bounding box center [687, 482] width 435 height 28
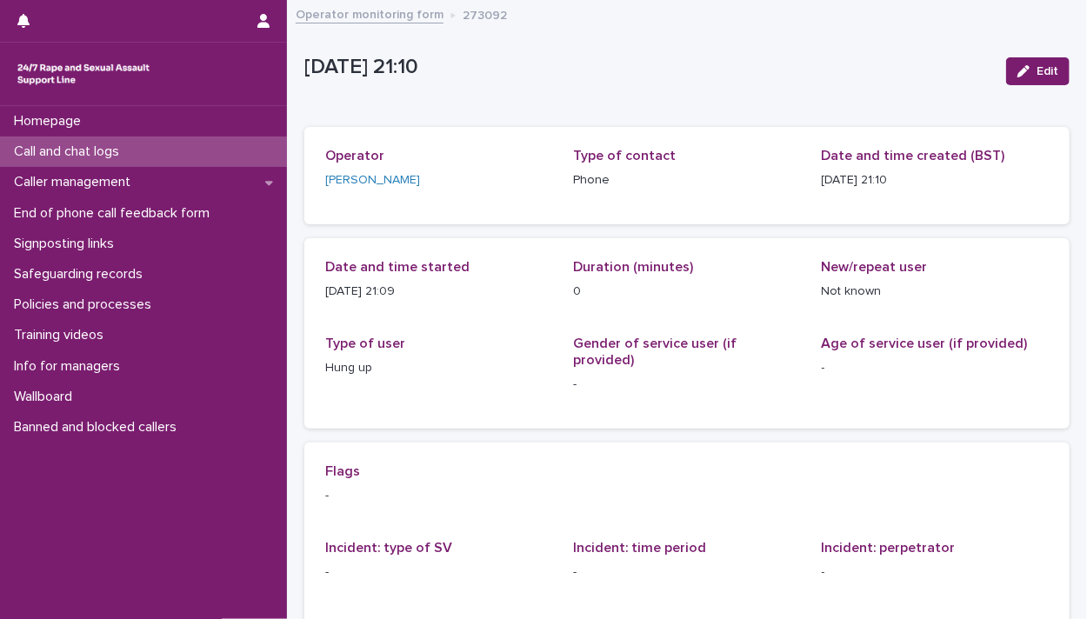
click at [143, 150] on div "Call and chat logs" at bounding box center [143, 152] width 287 height 30
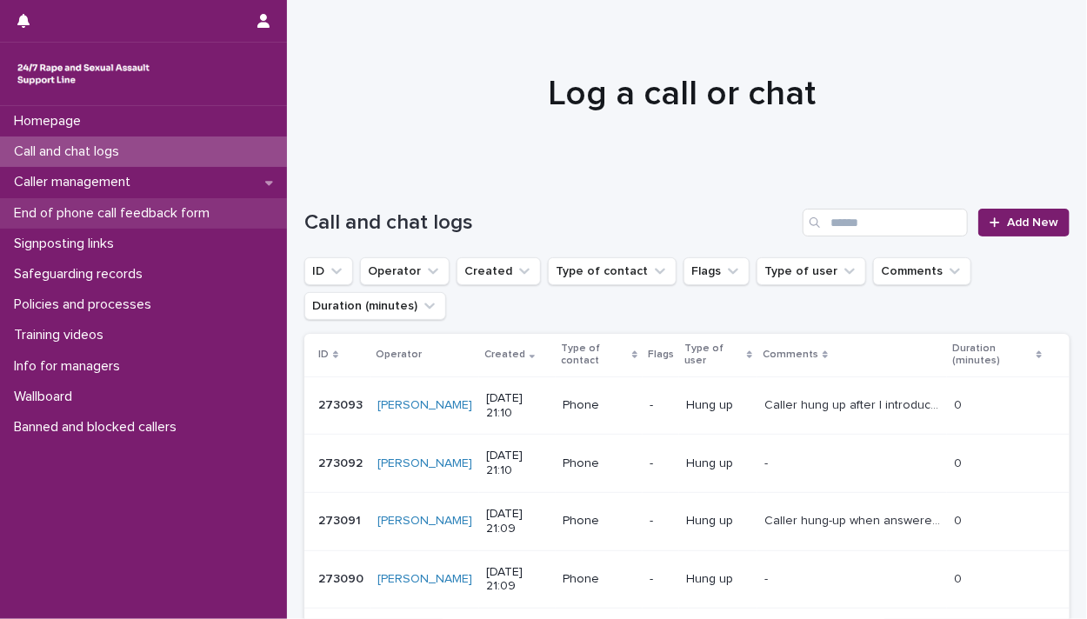
click at [156, 219] on p "End of phone call feedback form" at bounding box center [115, 213] width 217 height 17
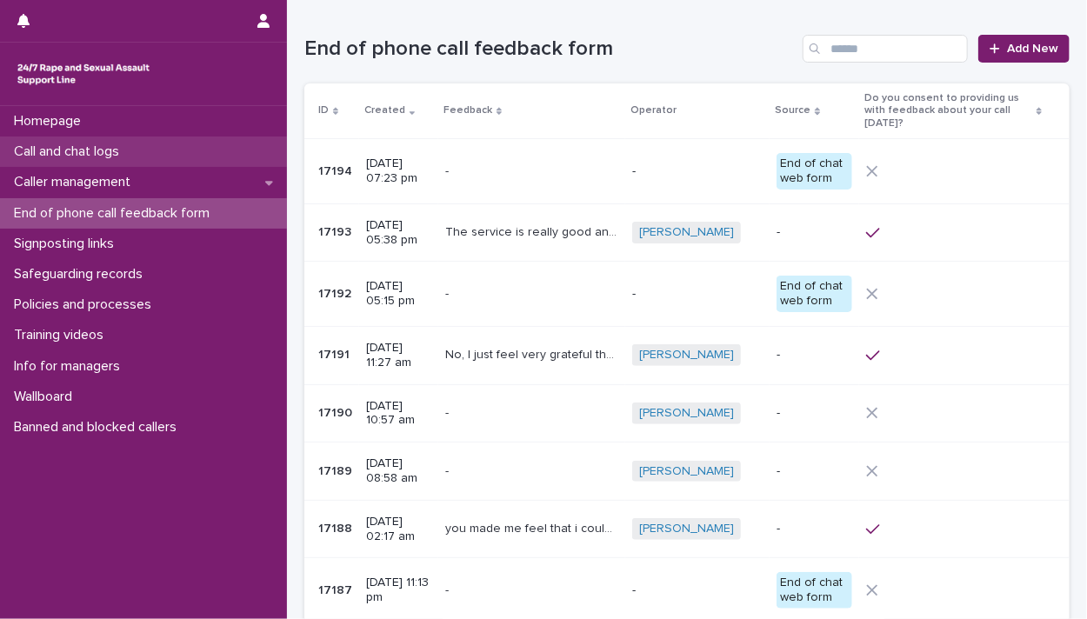
click at [137, 150] on div "Call and chat logs" at bounding box center [143, 152] width 287 height 30
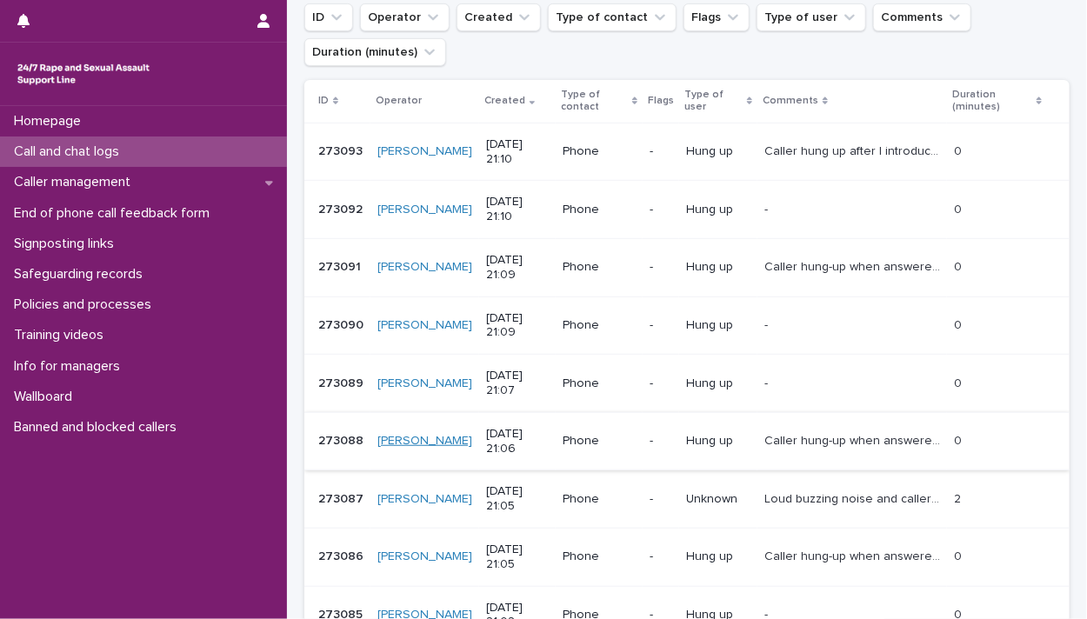
scroll to position [278, 0]
